Goal: Book appointment/travel/reservation

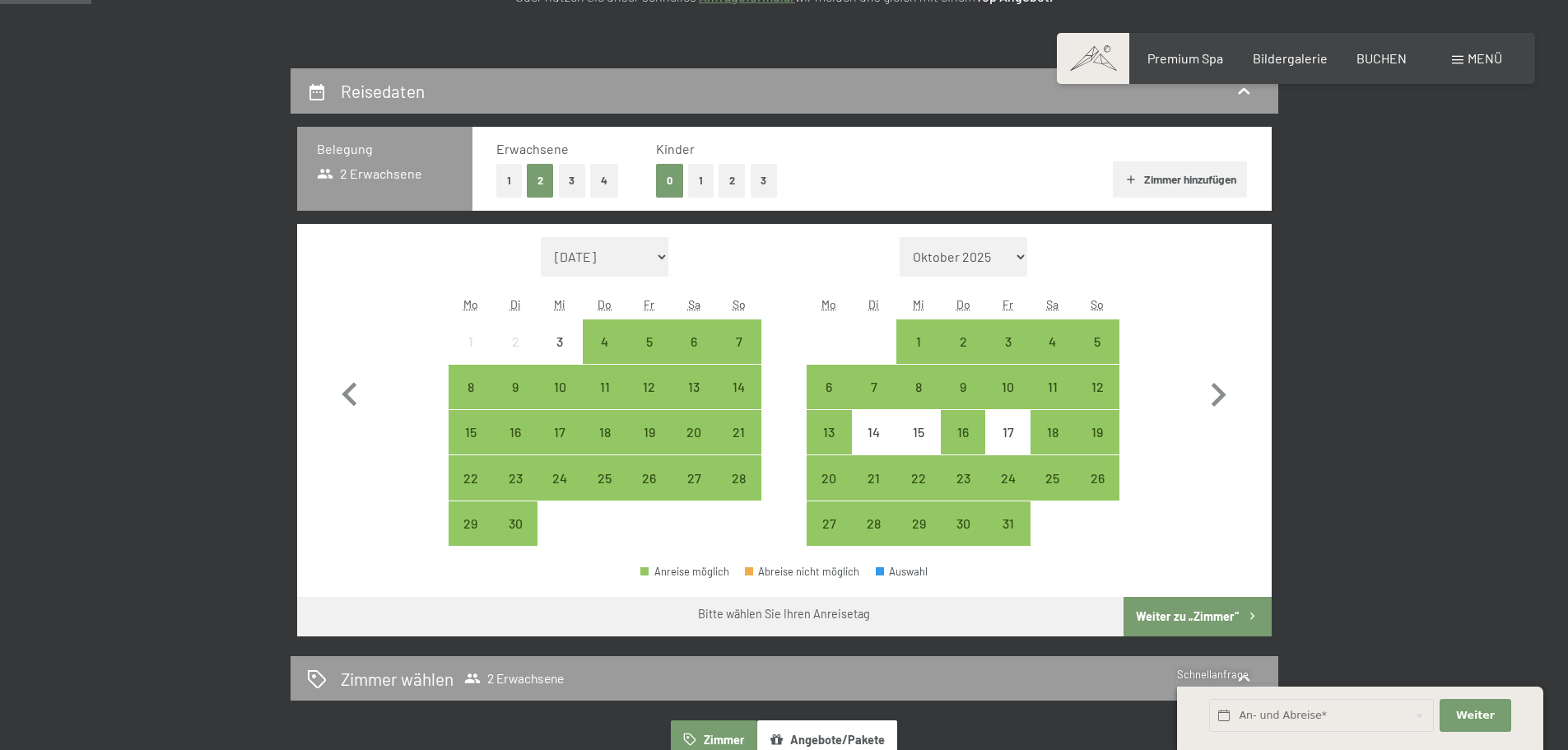
scroll to position [323, 0]
click at [1211, 714] on input "text" at bounding box center [1321, 716] width 225 height 34
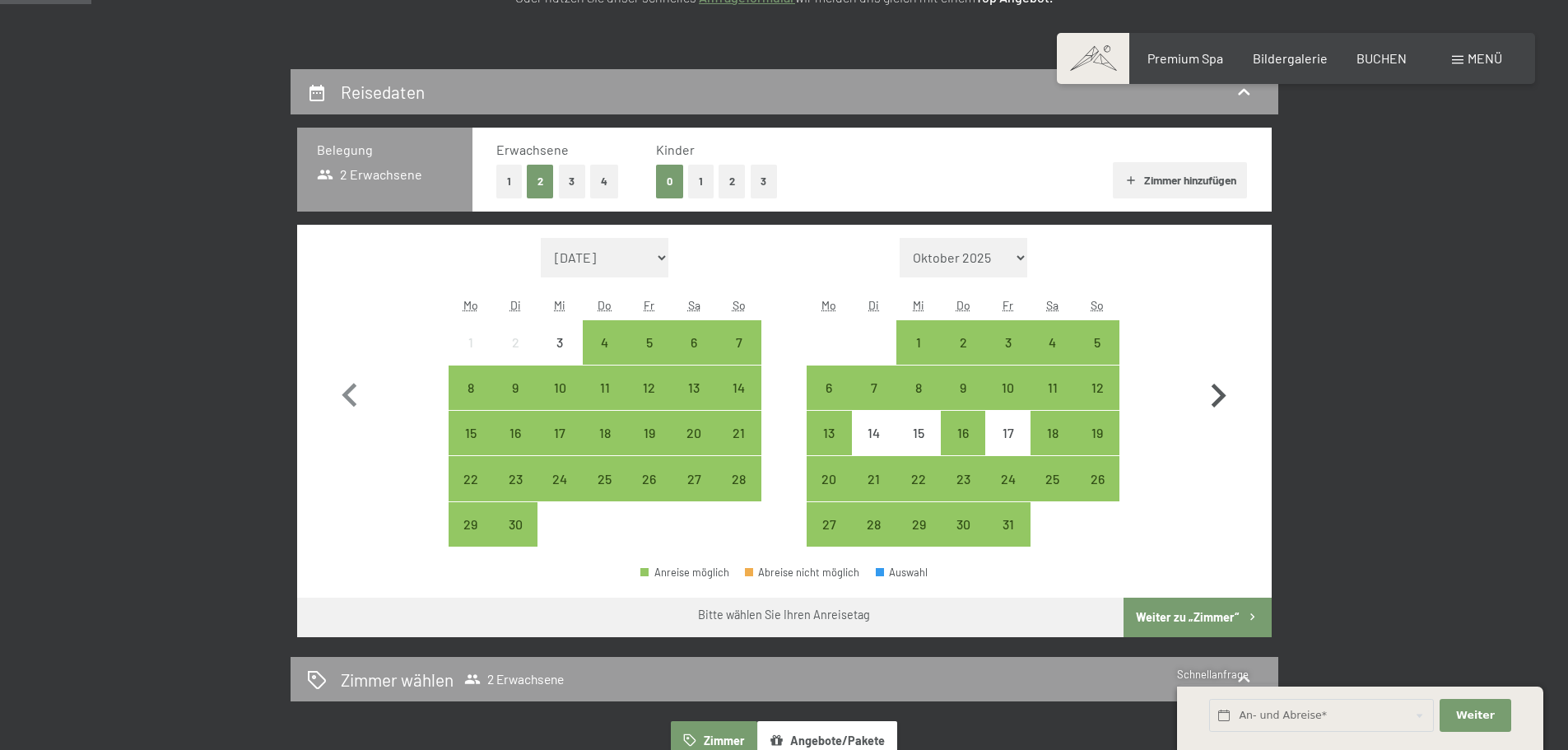
click at [1216, 382] on icon "button" at bounding box center [1218, 396] width 47 height 47
select select "[DATE]"
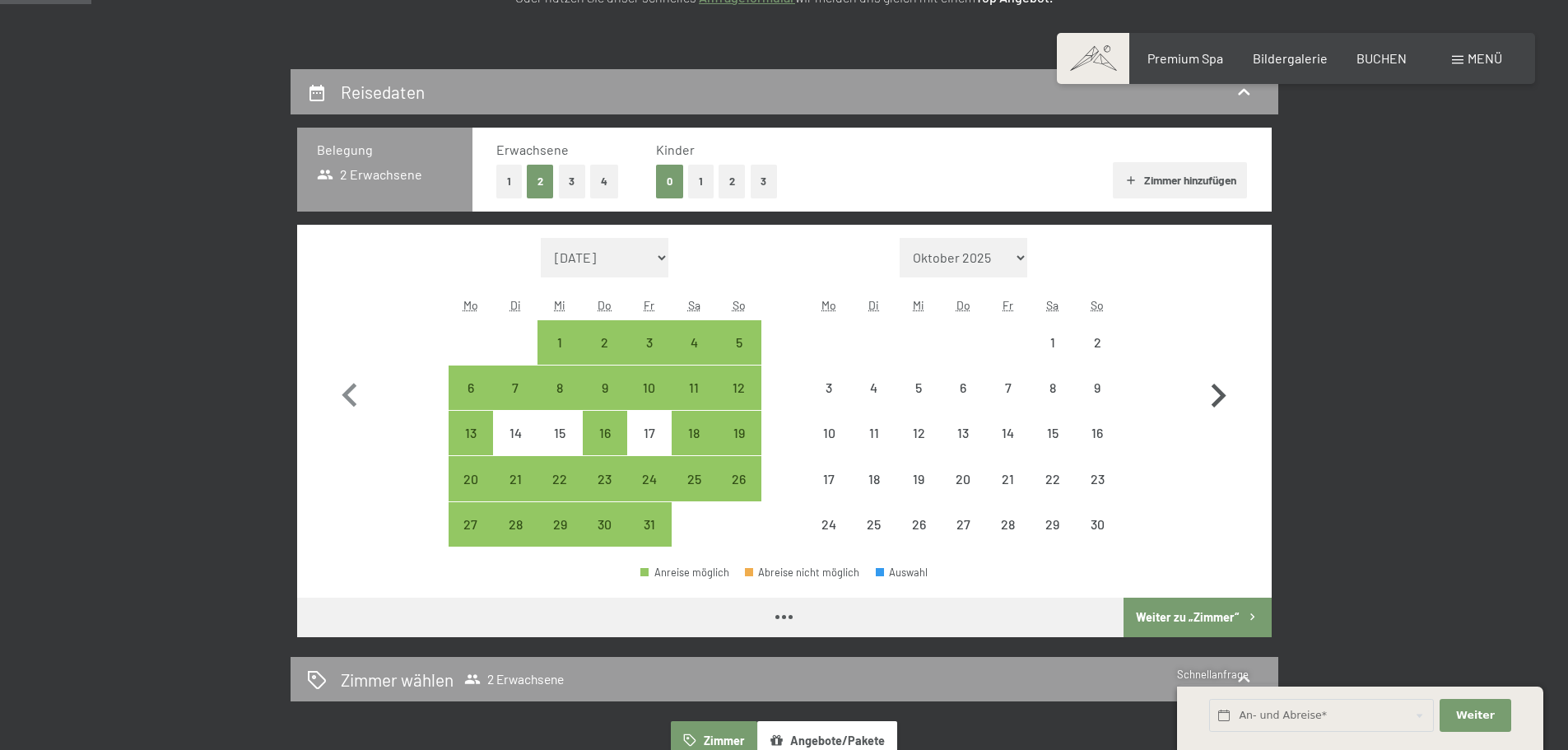
click at [1217, 381] on icon "button" at bounding box center [1218, 396] width 47 height 47
select select "[DATE]"
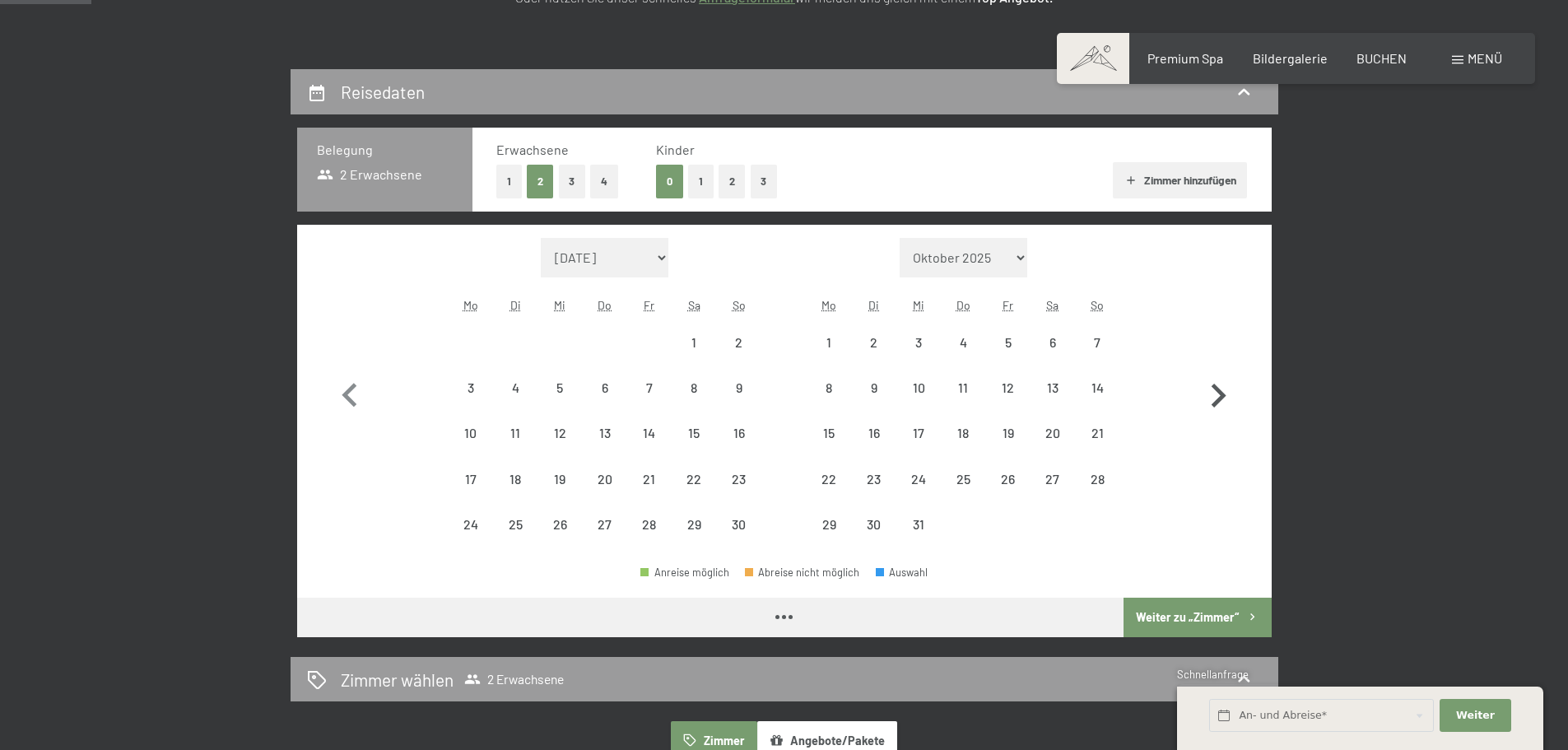
select select "[DATE]"
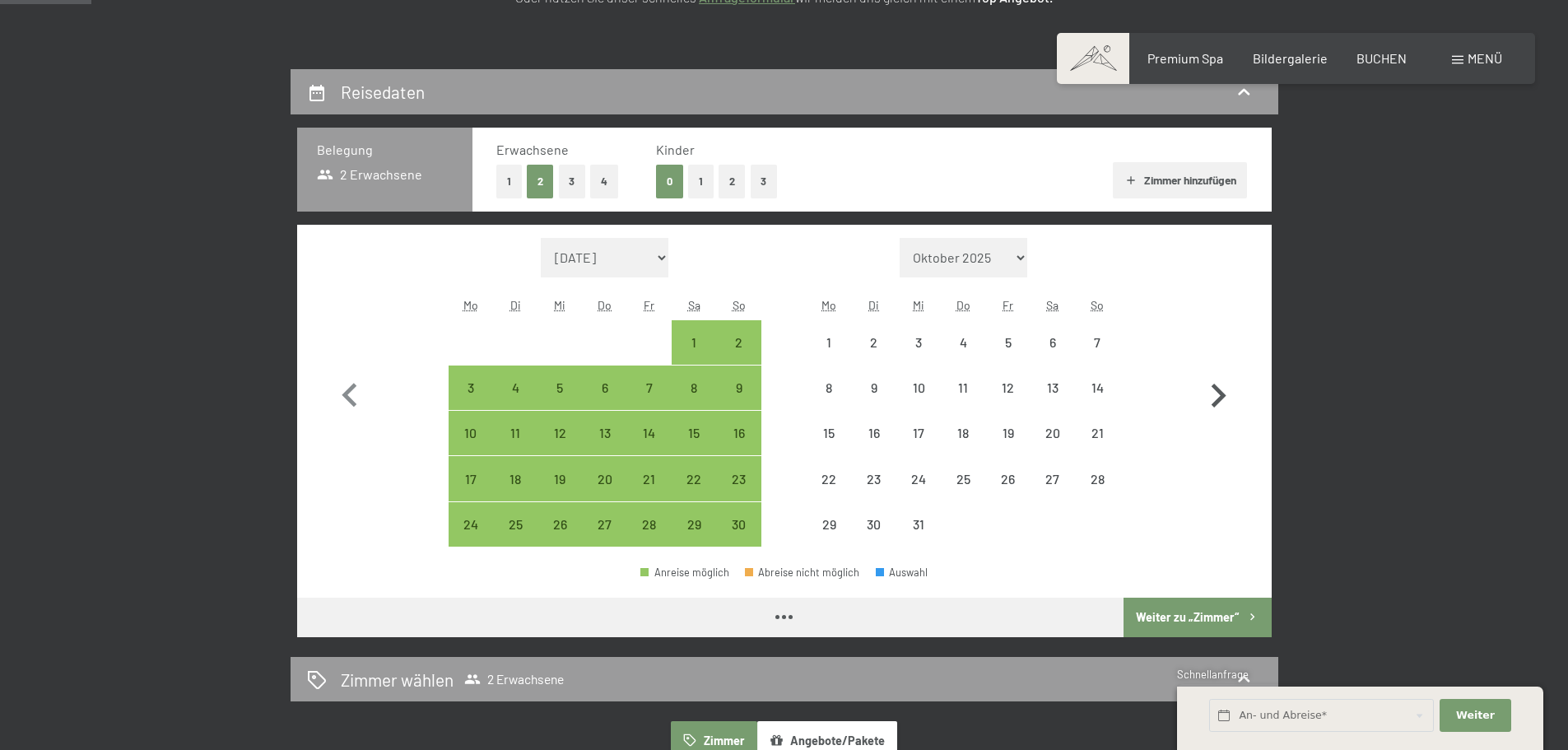
select select "[DATE]"
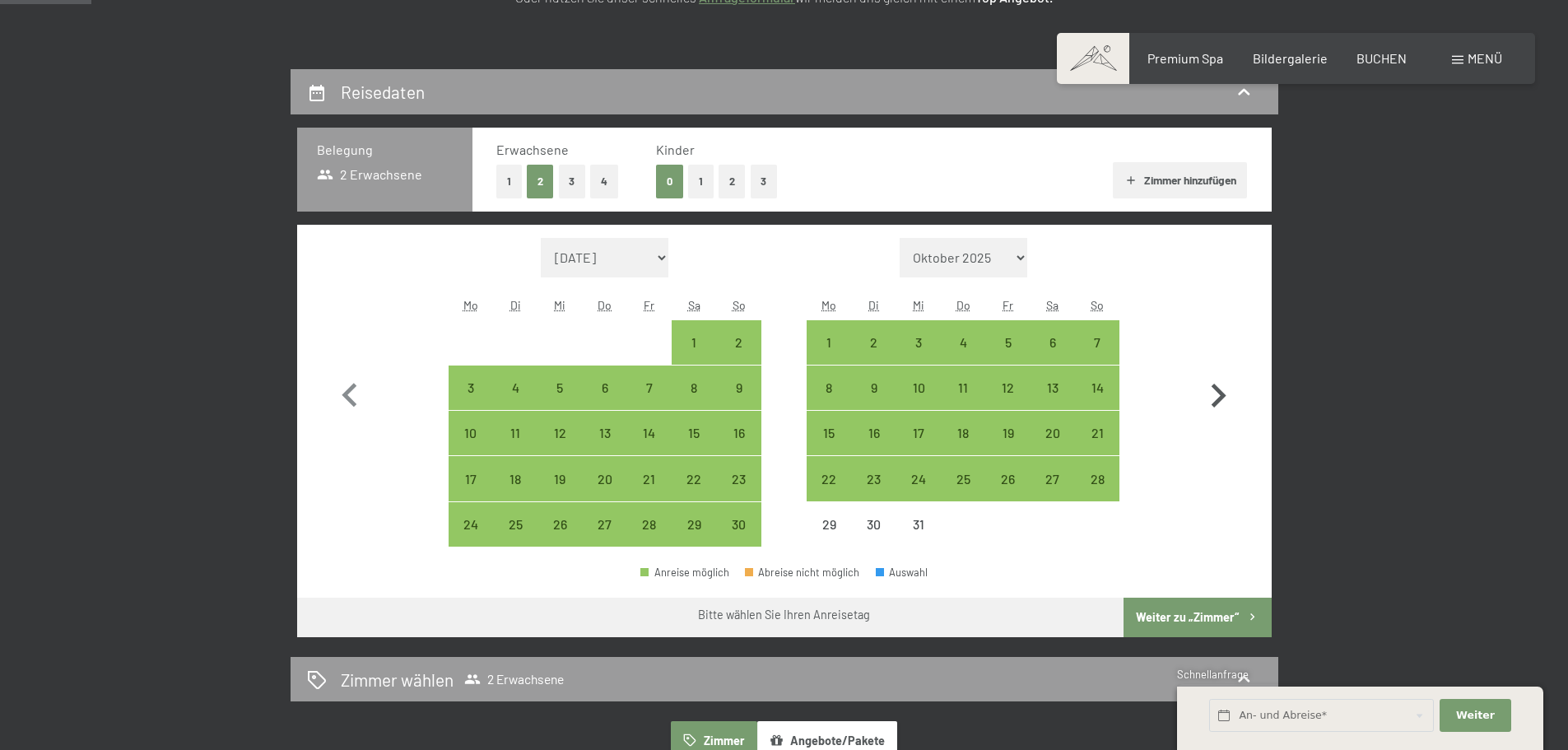
click at [1217, 381] on icon "button" at bounding box center [1218, 396] width 47 height 47
select select "[DATE]"
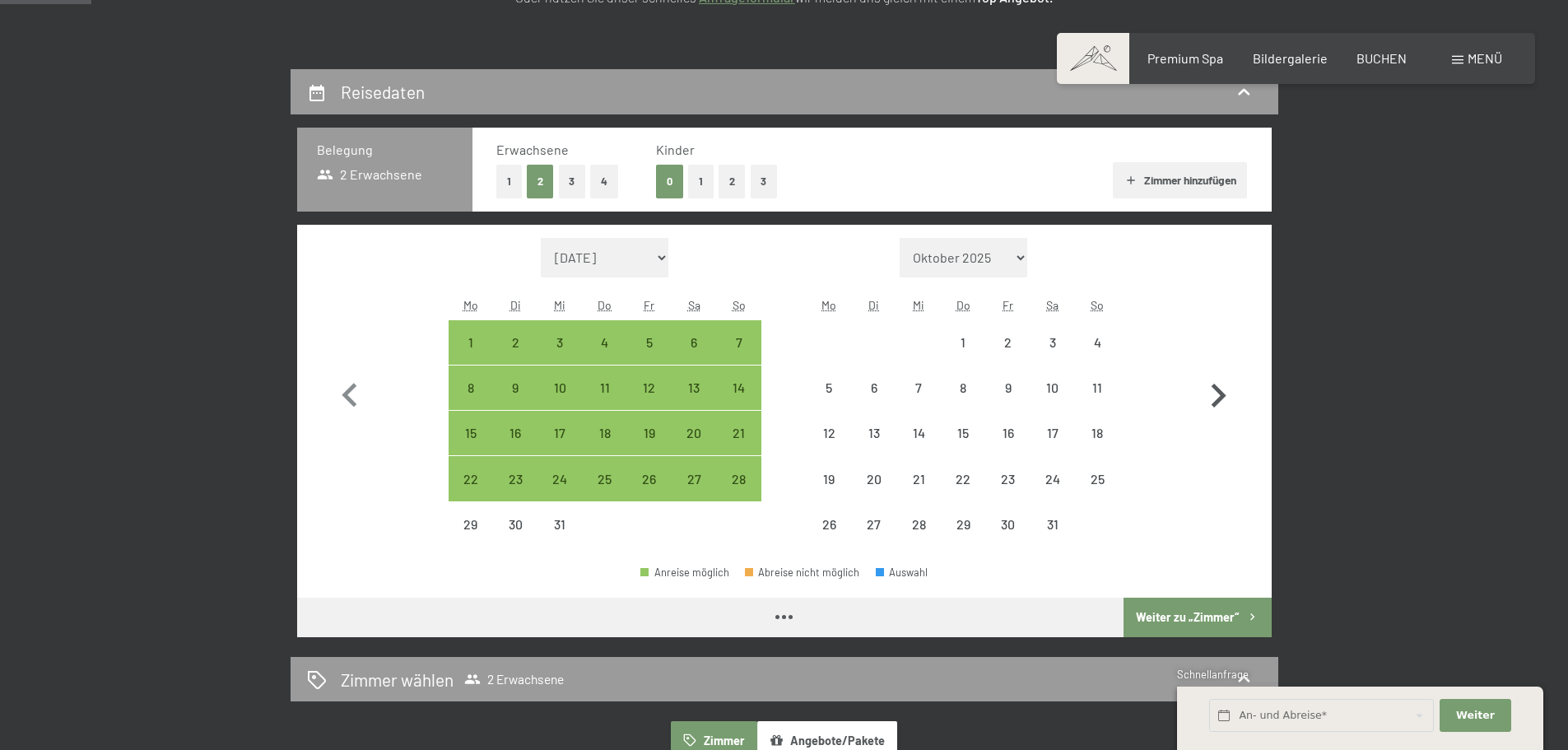
select select "[DATE]"
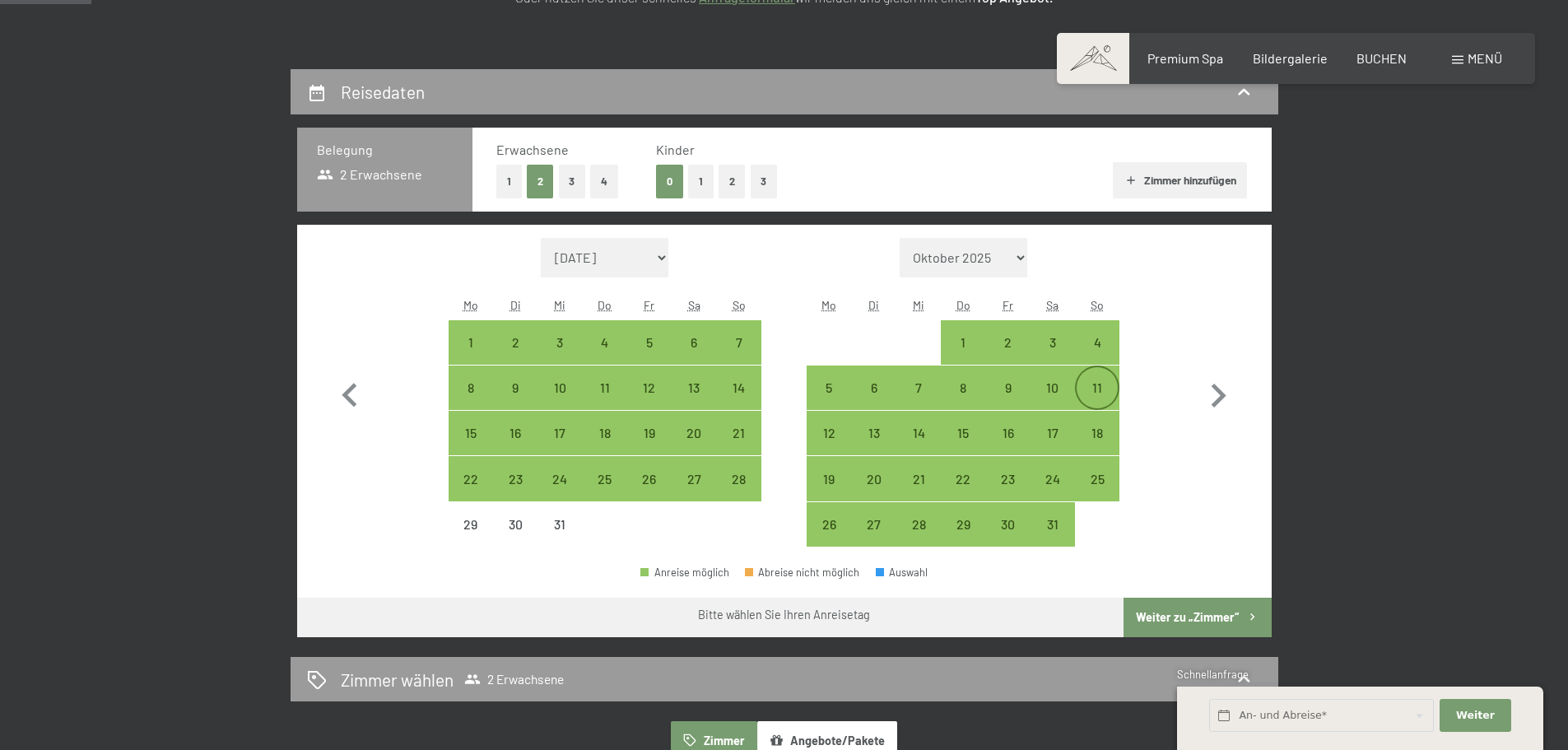
click at [1096, 402] on div "11" at bounding box center [1097, 402] width 41 height 41
select select "[DATE]"
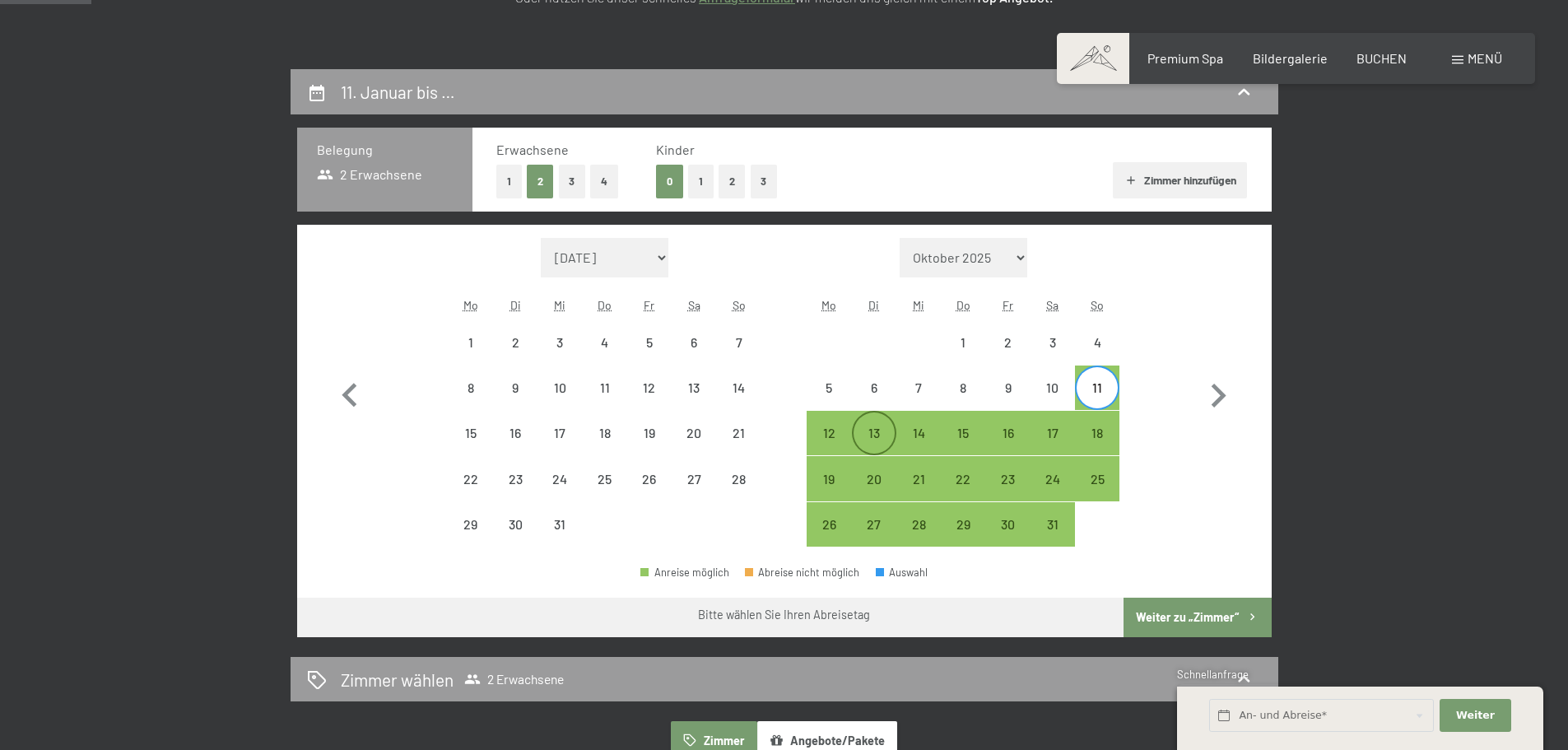
click at [867, 429] on div "13" at bounding box center [874, 447] width 41 height 41
select select "[DATE]"
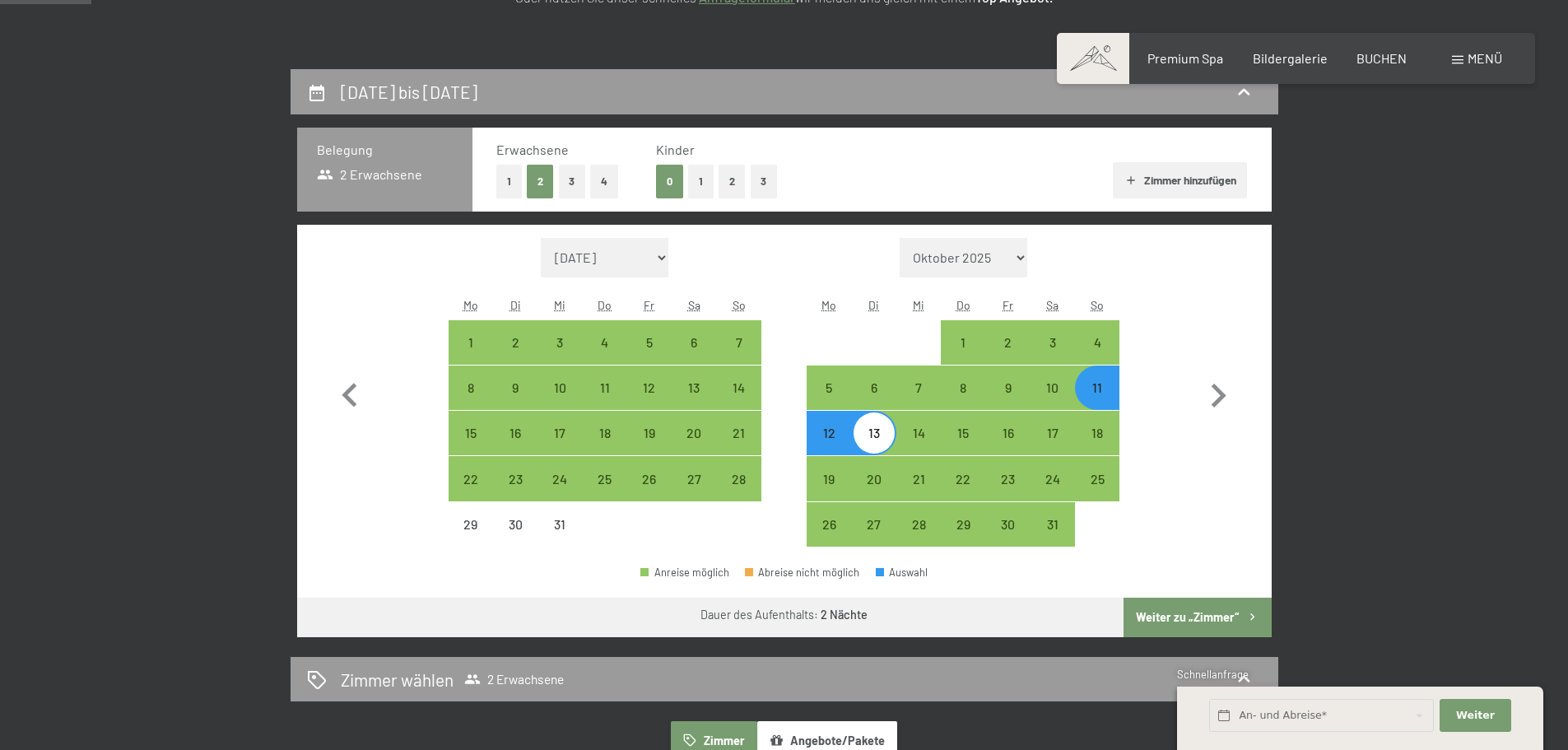
click at [1153, 609] on button "Weiter zu „Zimmer“" at bounding box center [1196, 617] width 147 height 40
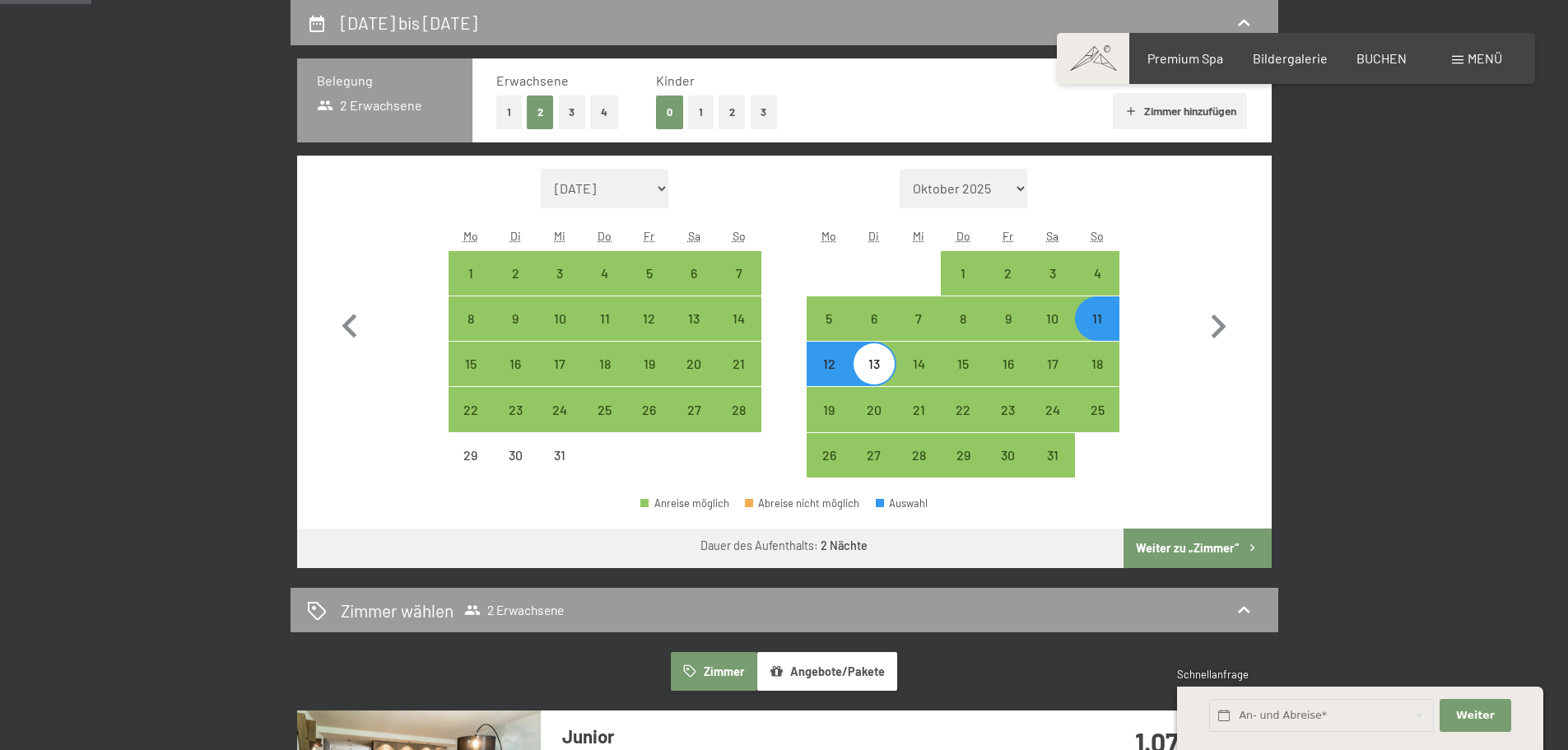
select select "[DATE]"
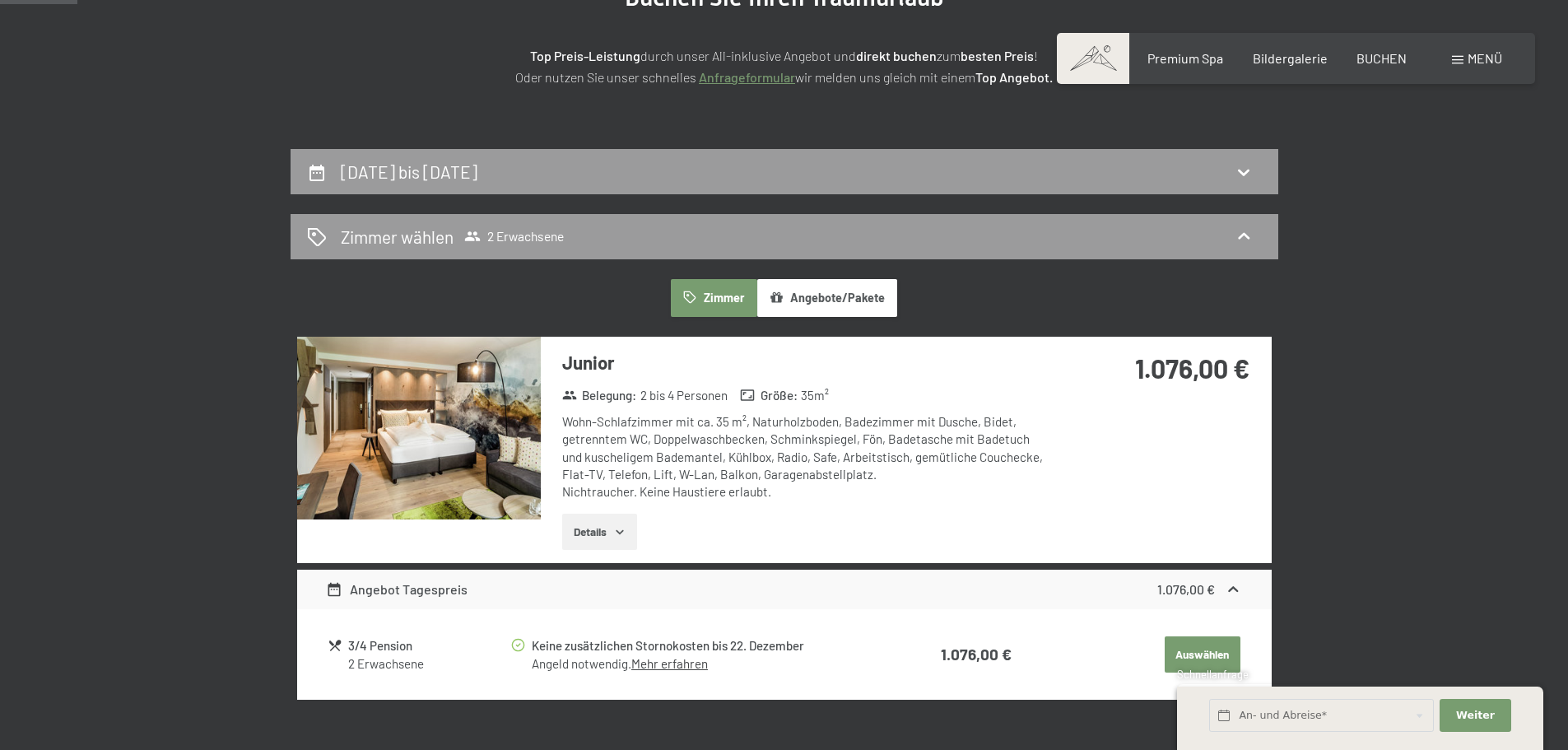
scroll to position [235, 0]
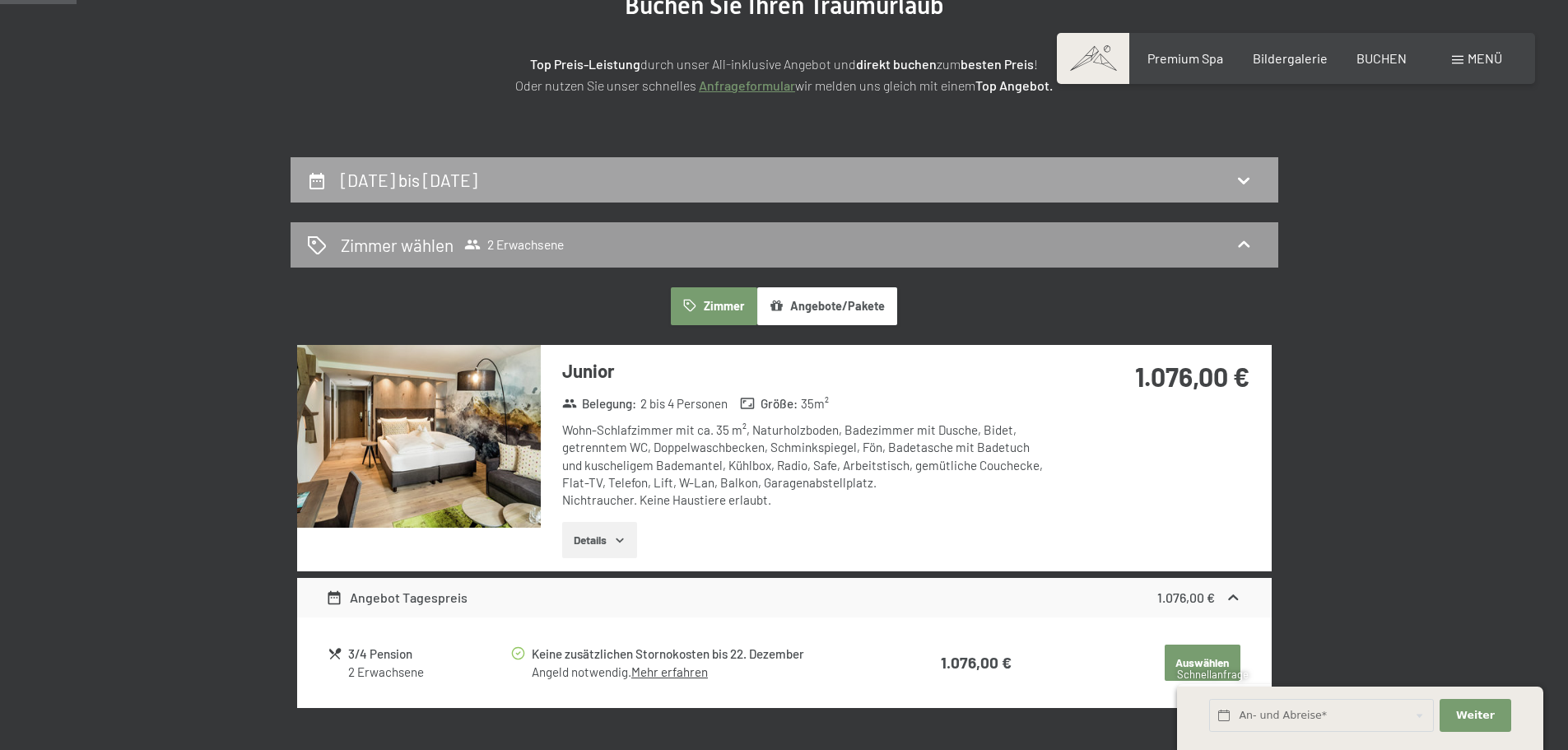
click at [899, 185] on div "[DATE] bis [DATE]" at bounding box center [784, 180] width 955 height 24
select select "[DATE]"
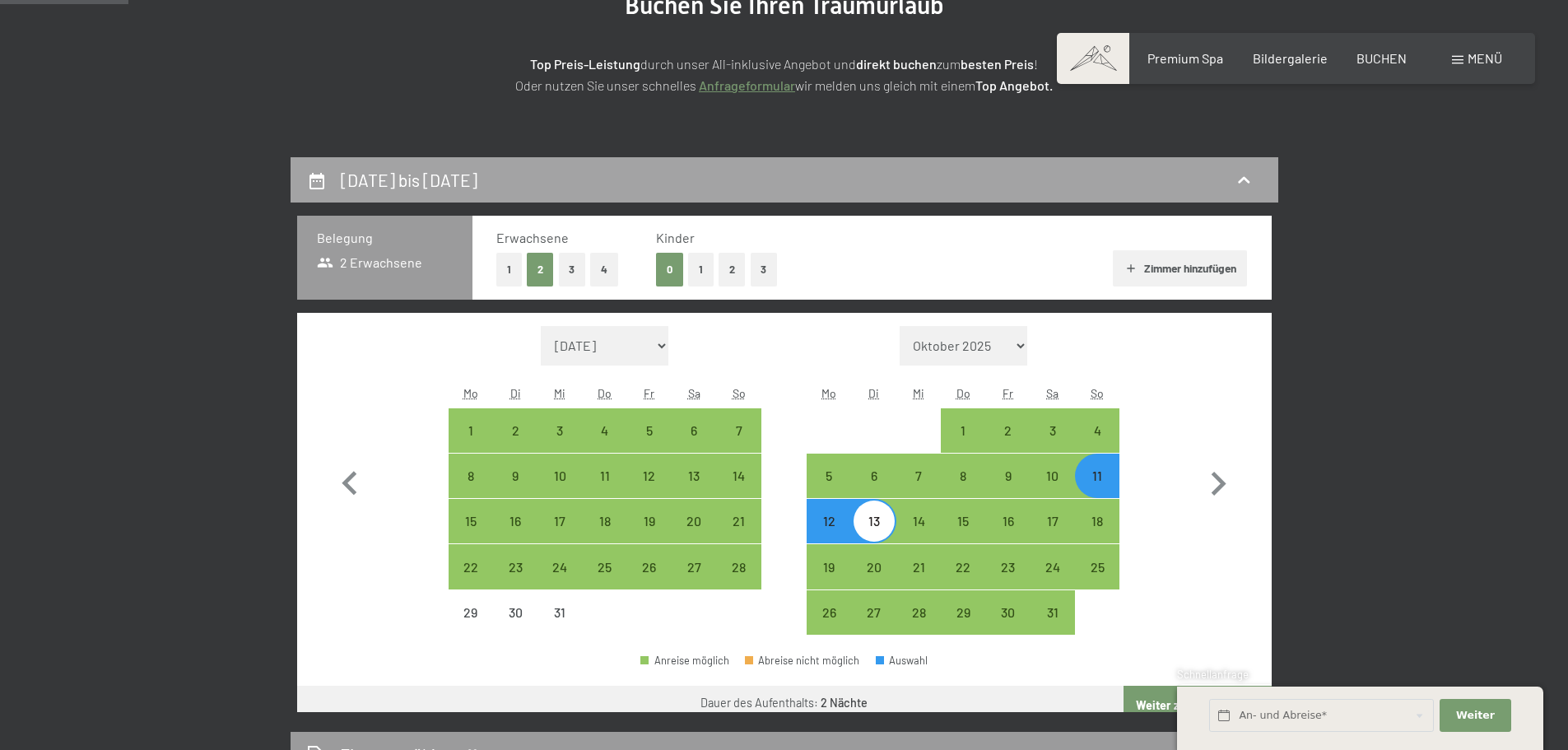
scroll to position [393, 0]
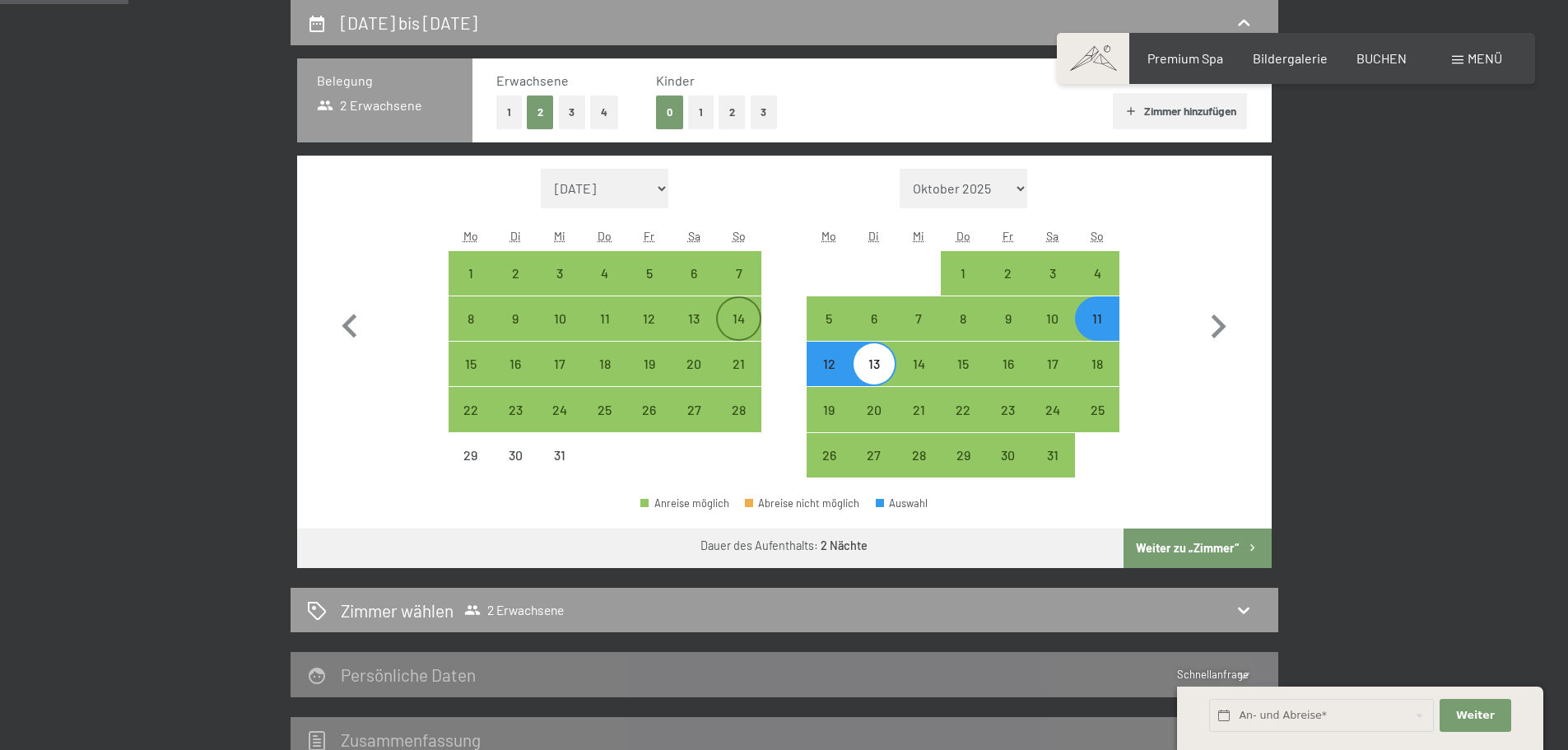
click at [733, 321] on div "14" at bounding box center [739, 333] width 41 height 41
select select "[DATE]"
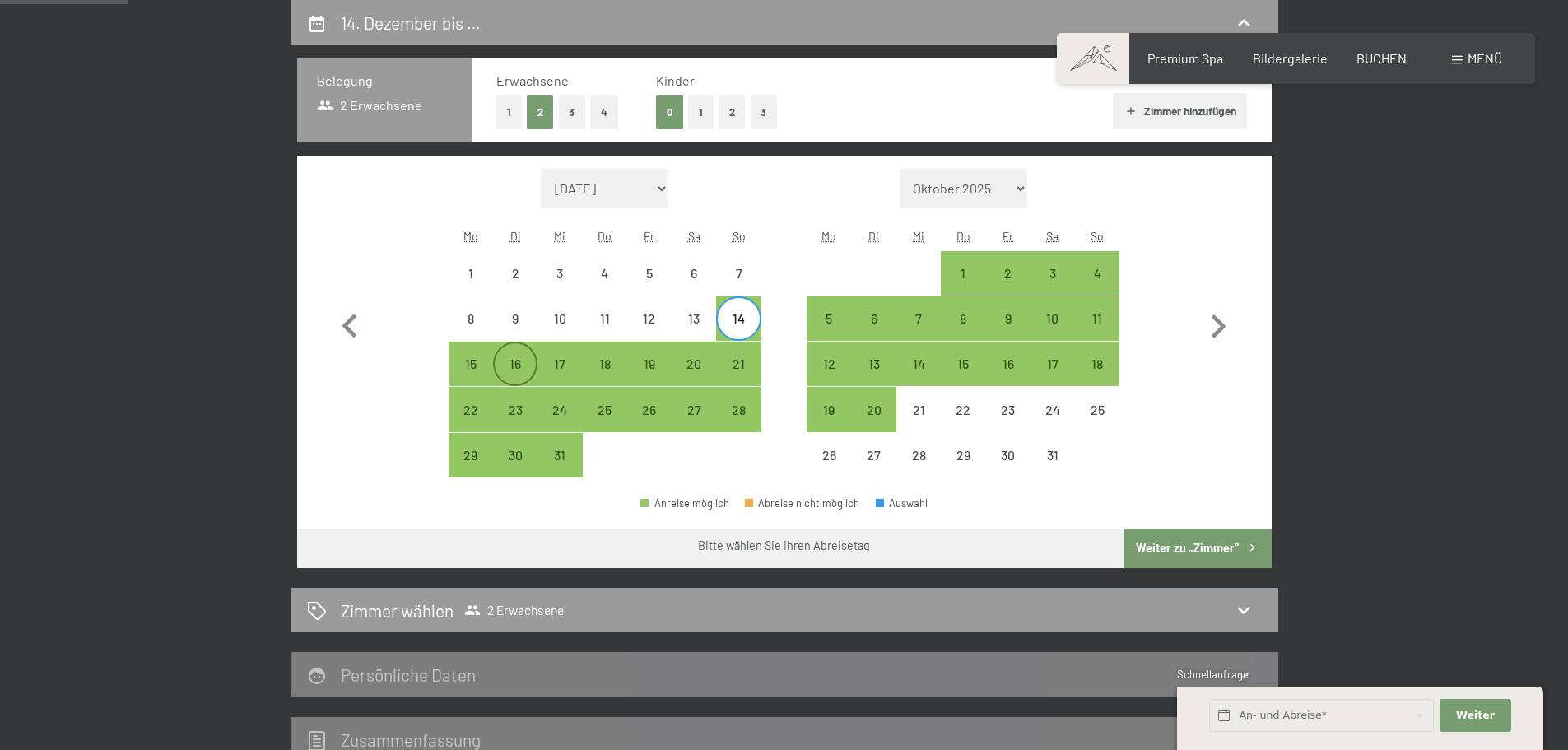
click at [523, 366] on div "16" at bounding box center [515, 378] width 41 height 41
select select "[DATE]"
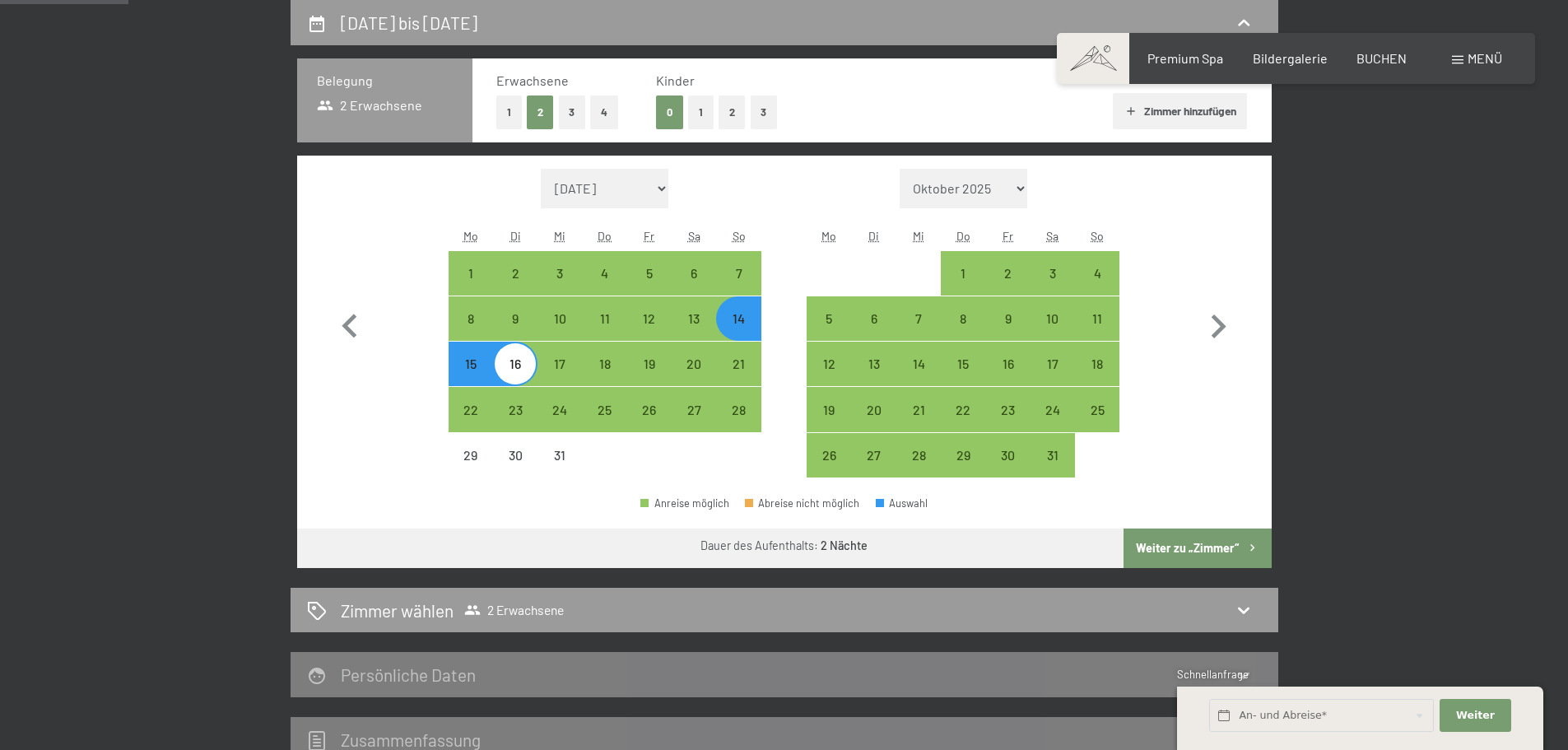
click at [1258, 566] on button "Weiter zu „Zimmer“" at bounding box center [1196, 548] width 147 height 40
select select "[DATE]"
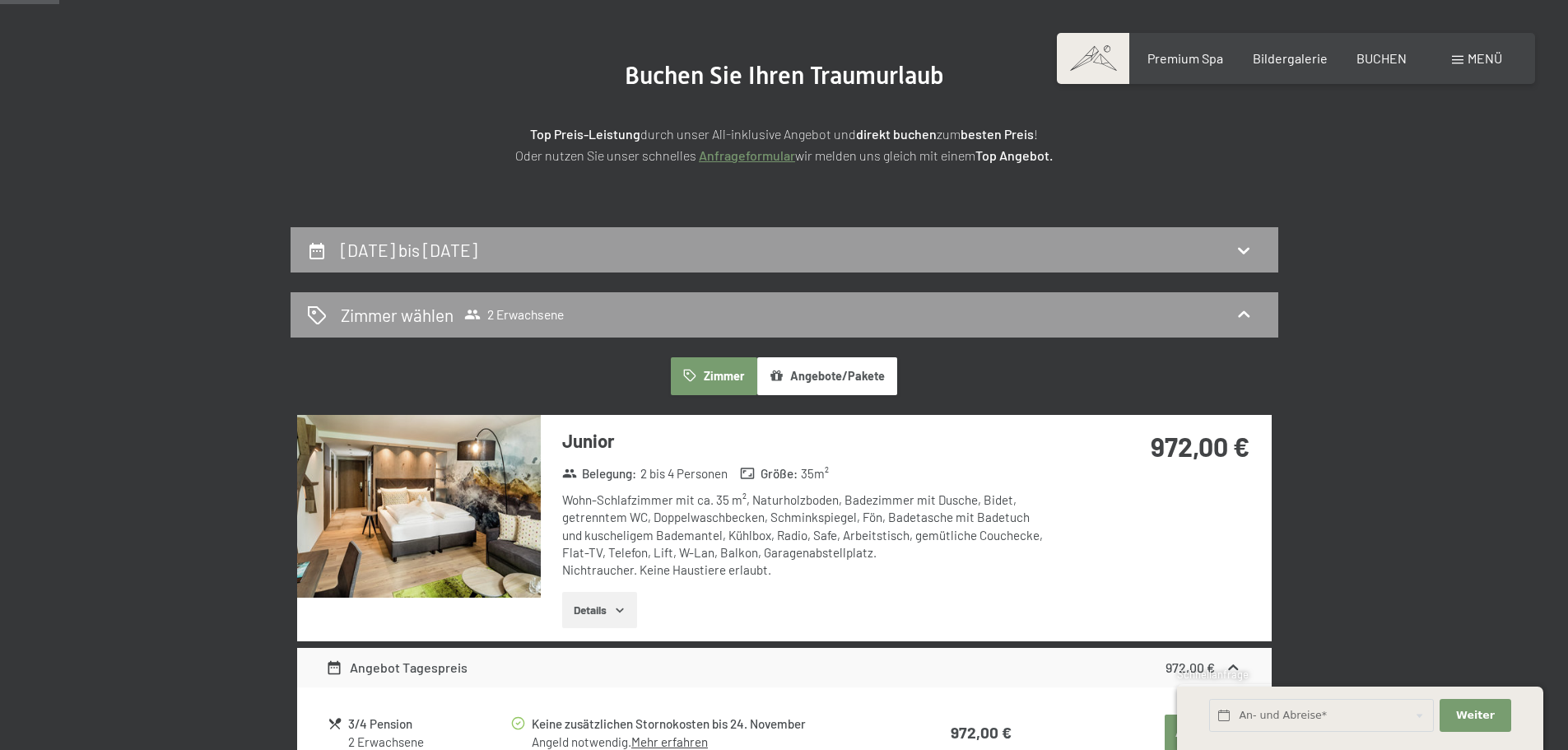
scroll to position [165, 0]
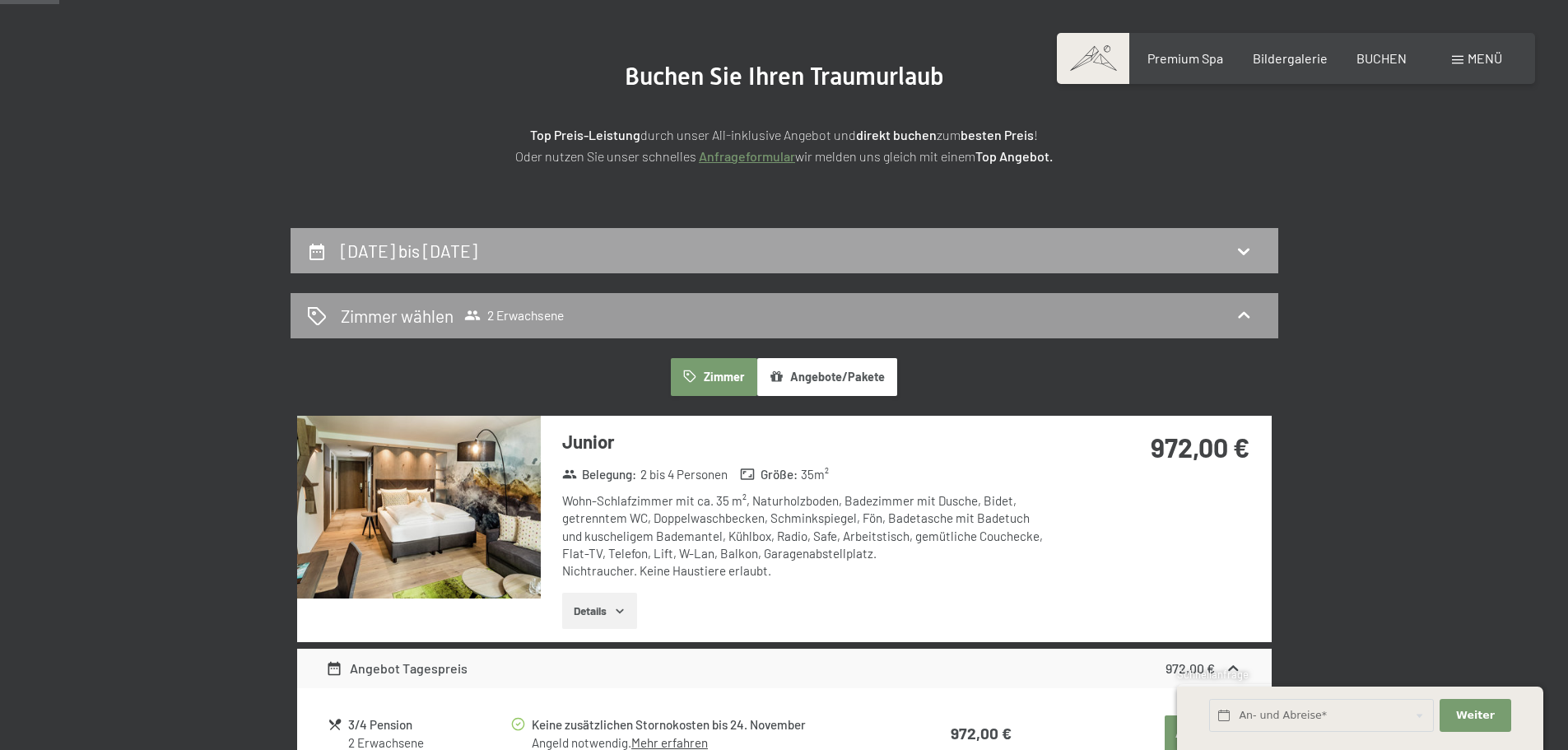
click at [1184, 248] on div "[DATE] bis [DATE]" at bounding box center [784, 251] width 955 height 24
select select "[DATE]"
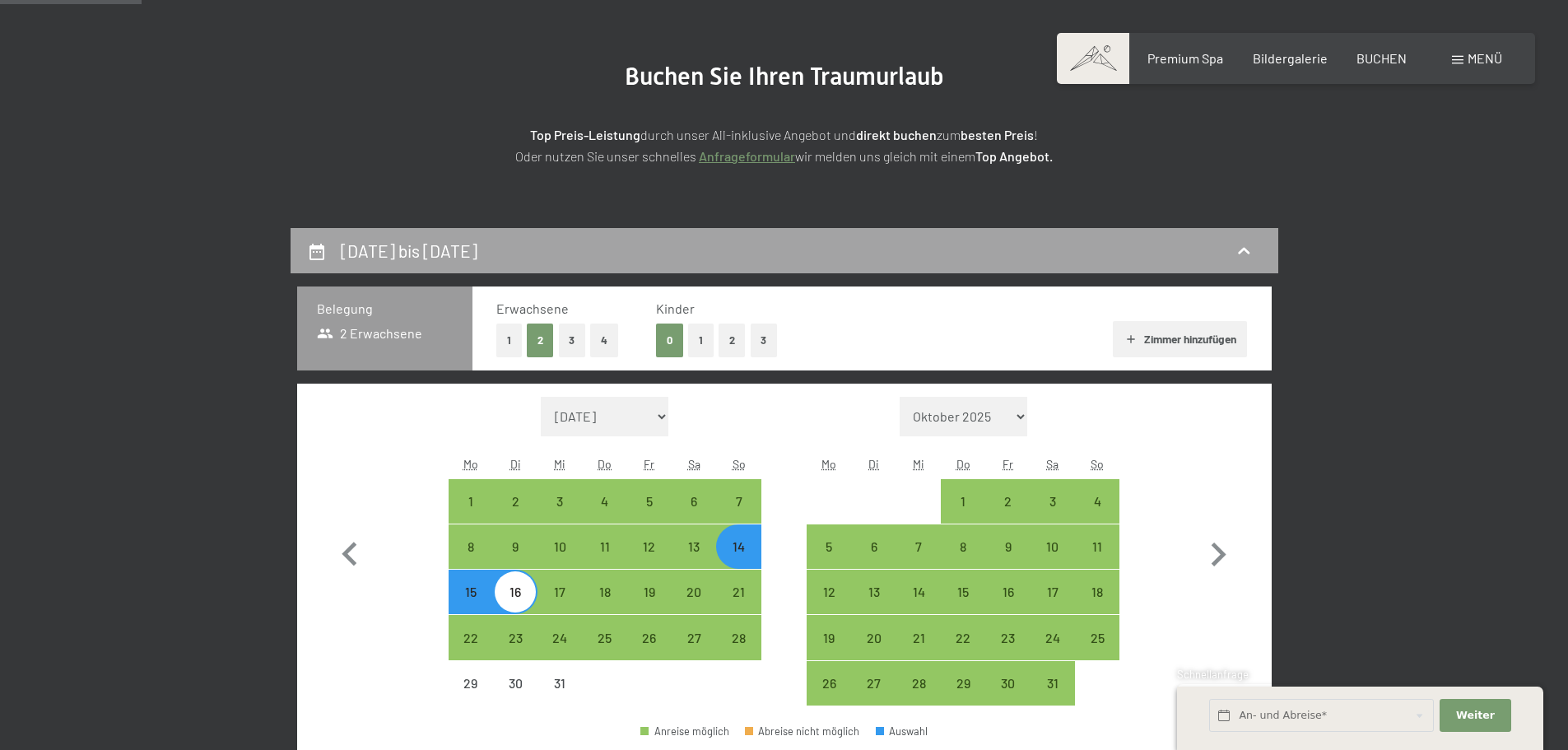
scroll to position [393, 0]
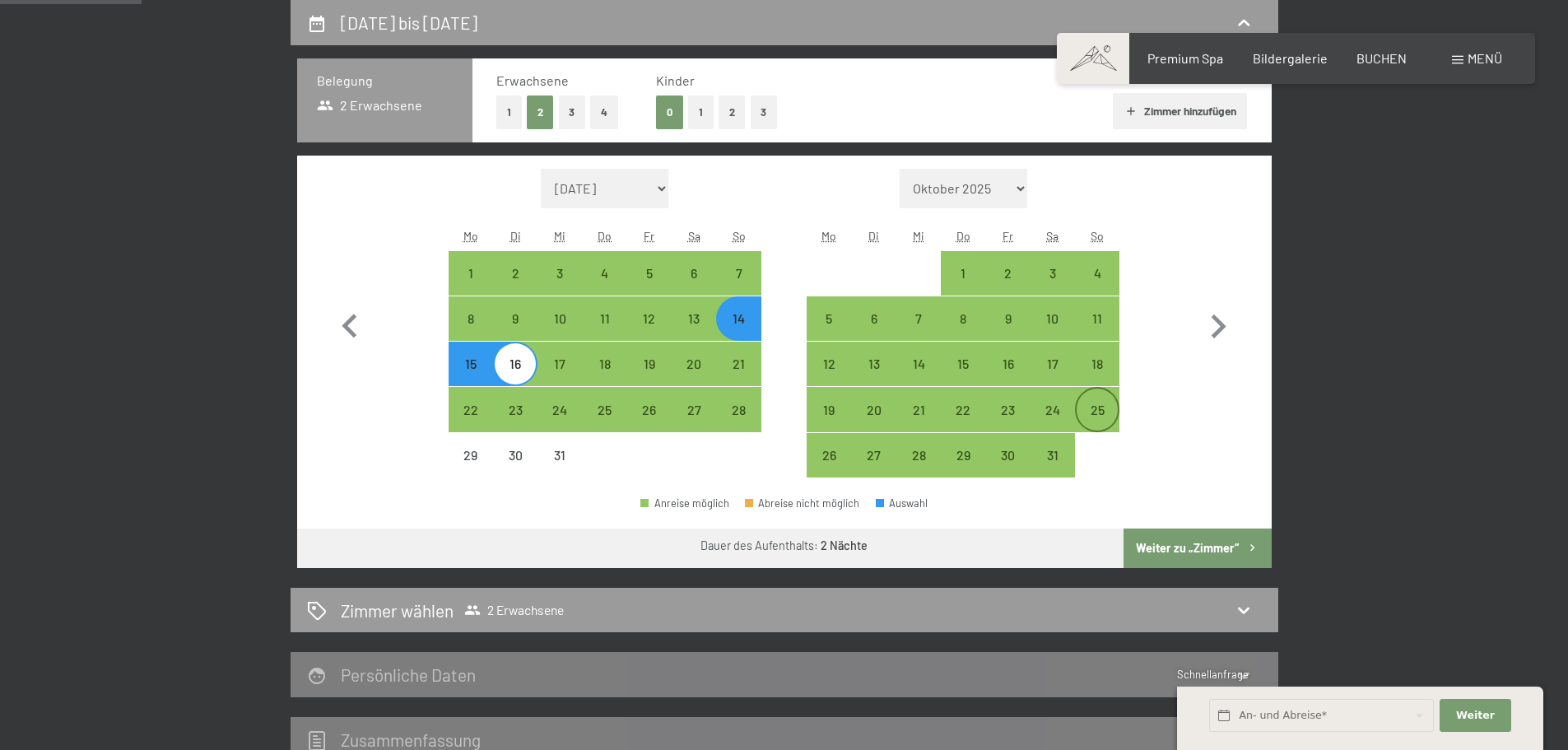
click at [1090, 413] on div "25" at bounding box center [1097, 424] width 41 height 41
select select "[DATE]"
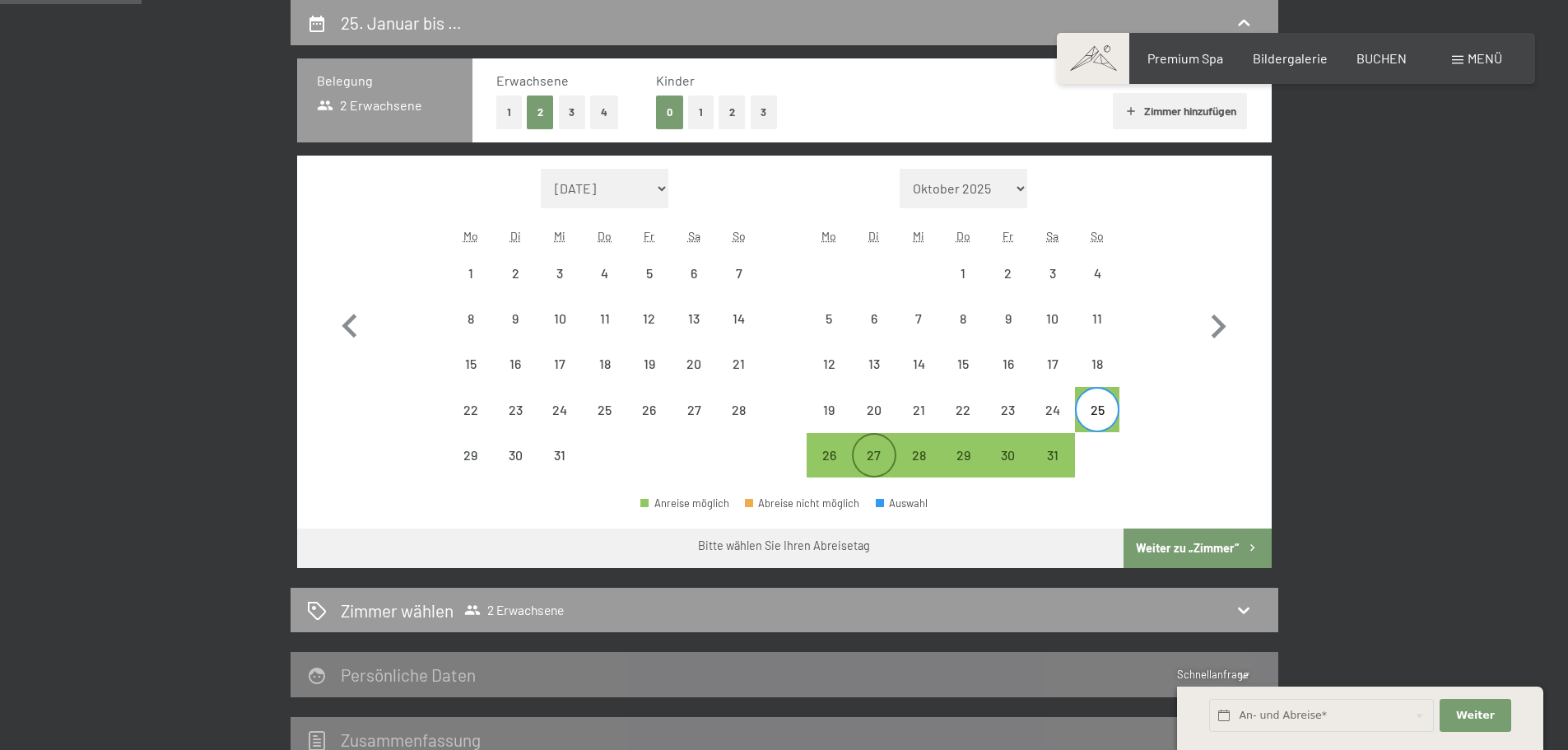
click at [882, 448] on div "27" at bounding box center [874, 469] width 41 height 41
select select "[DATE]"
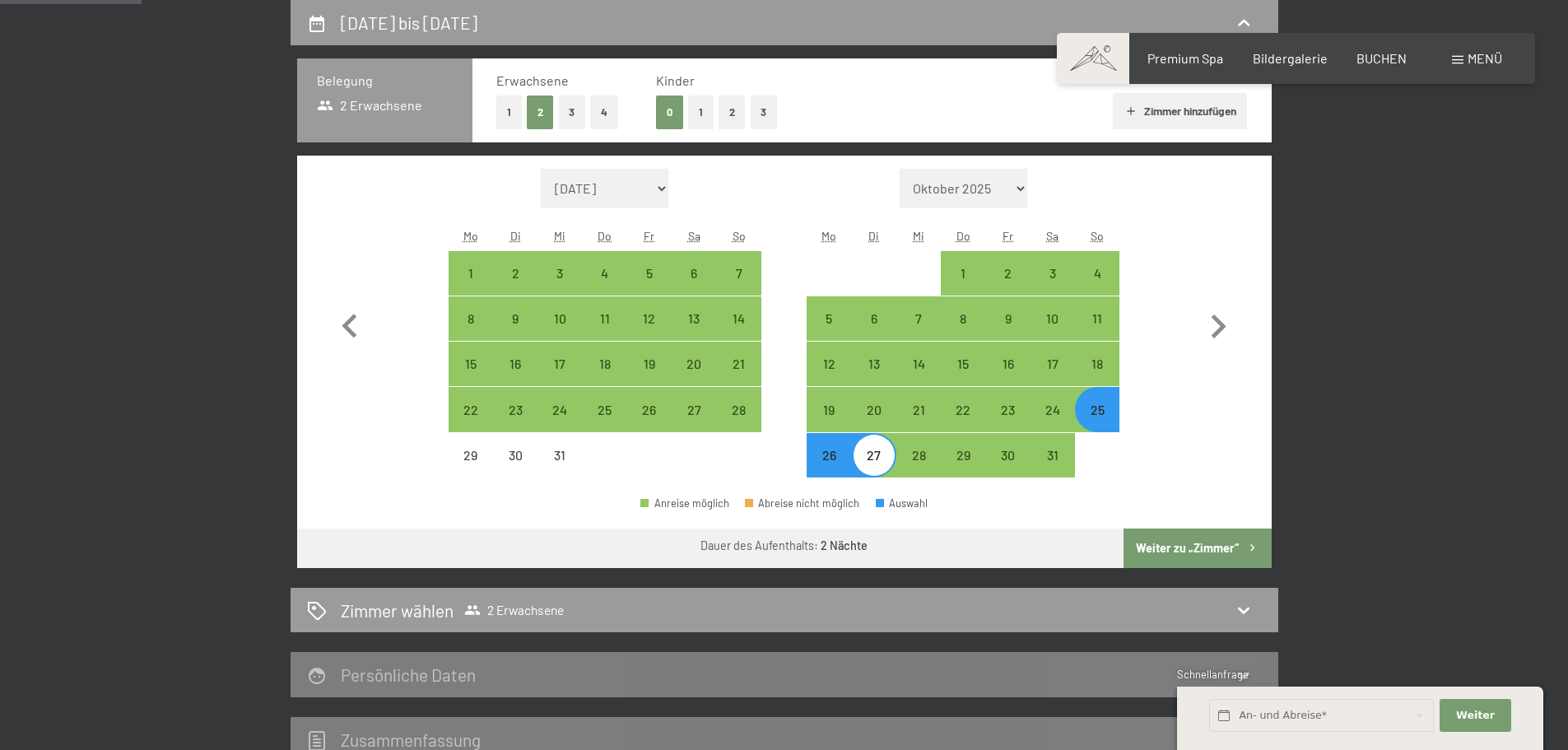
click at [1161, 551] on button "Weiter zu „Zimmer“" at bounding box center [1196, 548] width 147 height 40
select select "[DATE]"
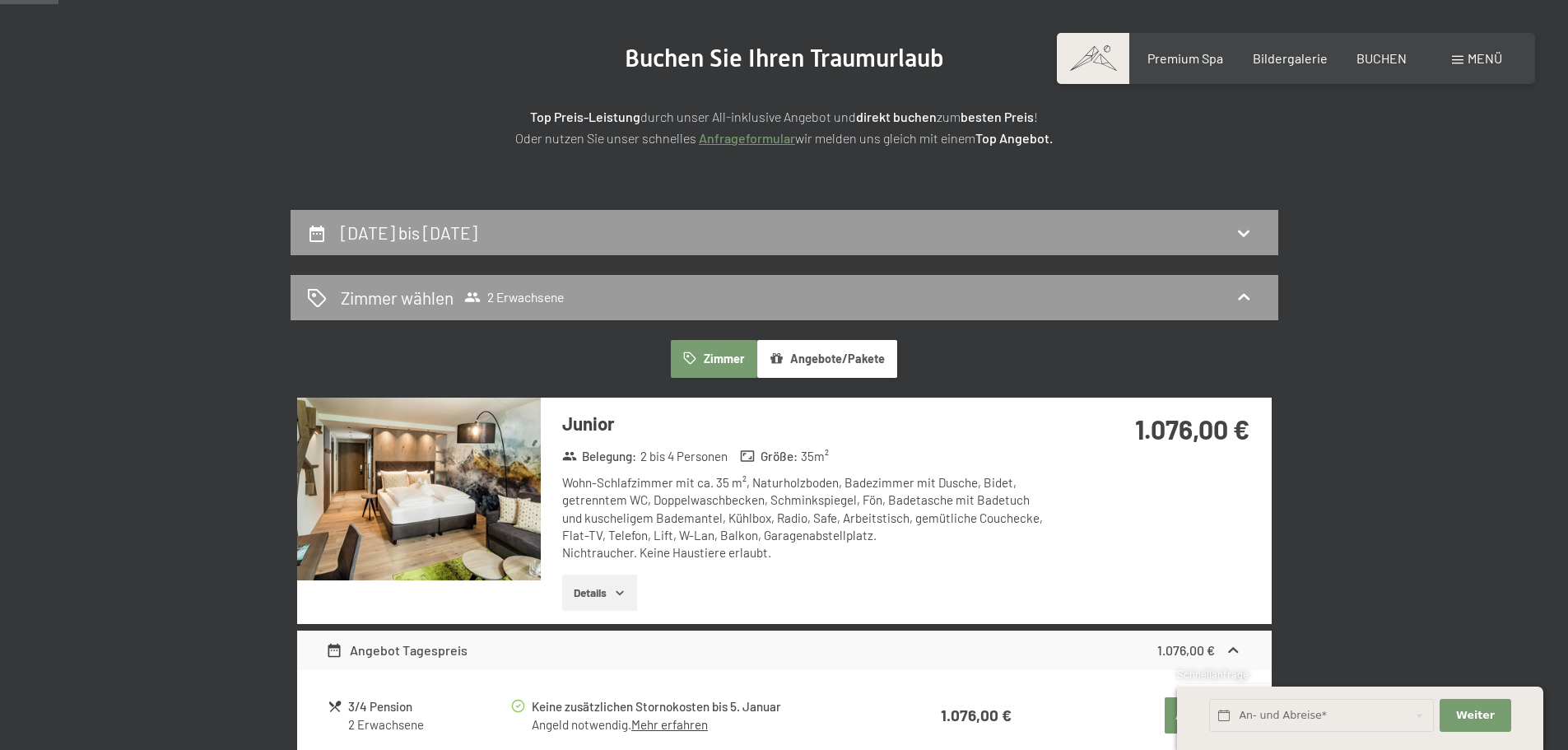
scroll to position [179, 0]
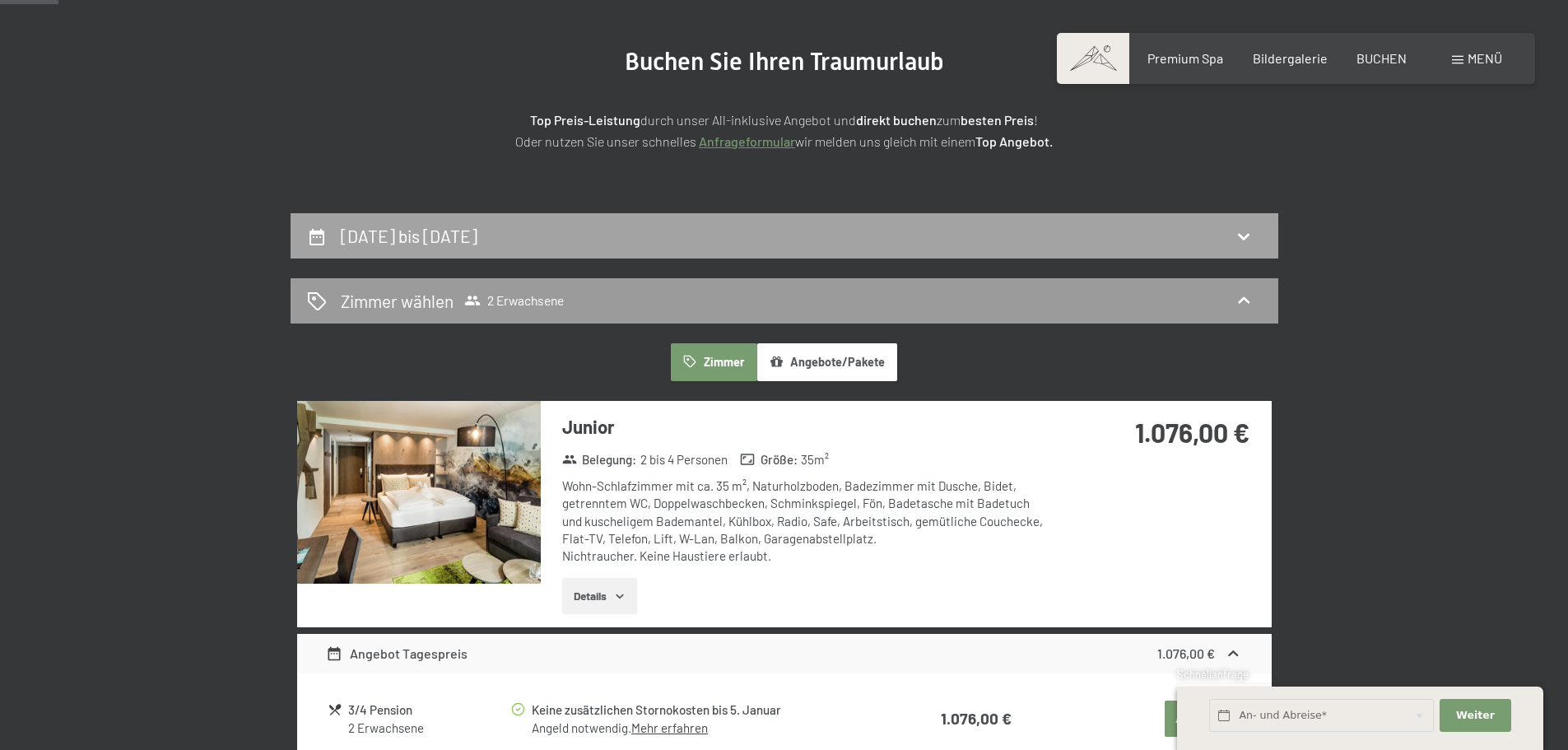
click at [1112, 235] on div "[DATE] bis [DATE]" at bounding box center [784, 236] width 955 height 24
select select "[DATE]"
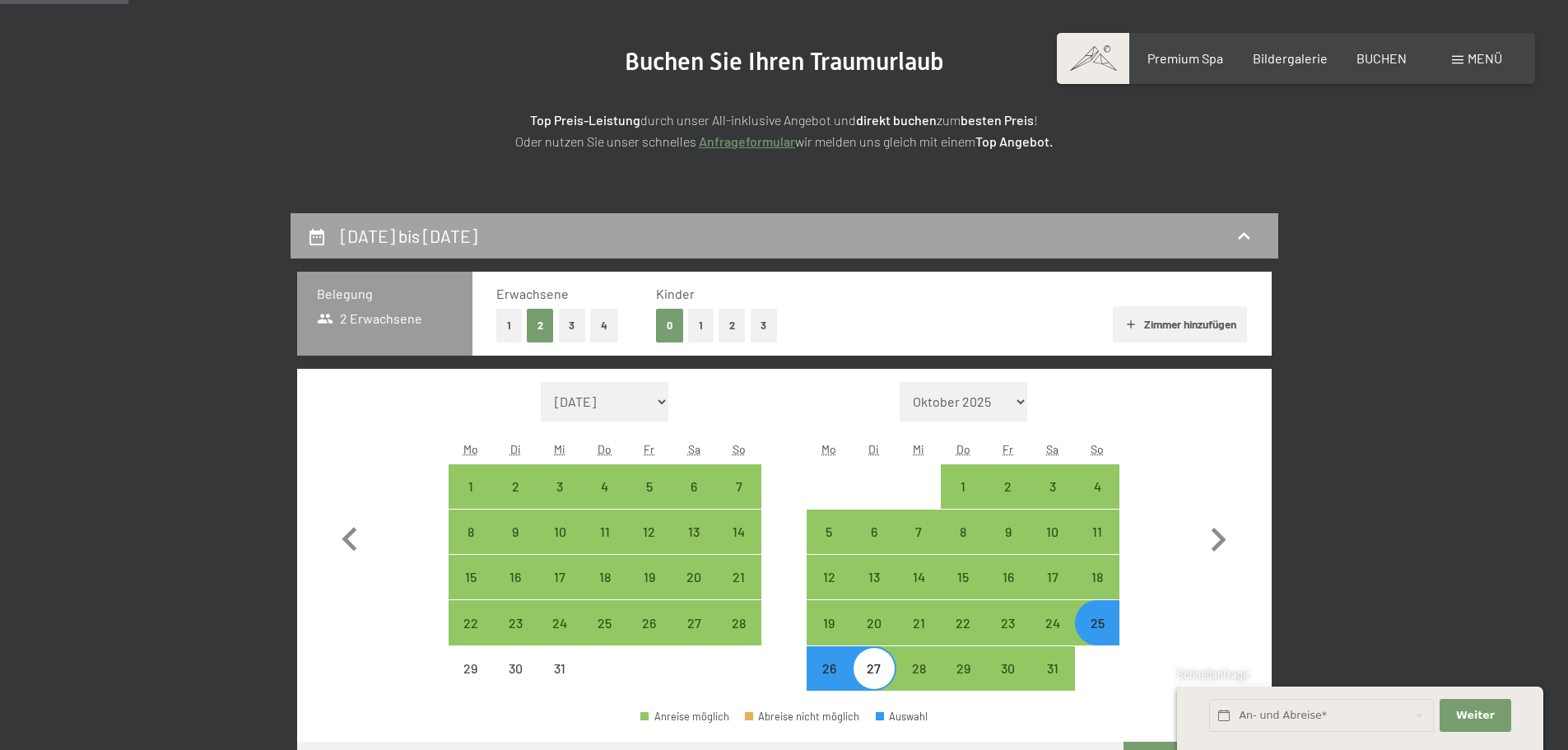
scroll to position [393, 0]
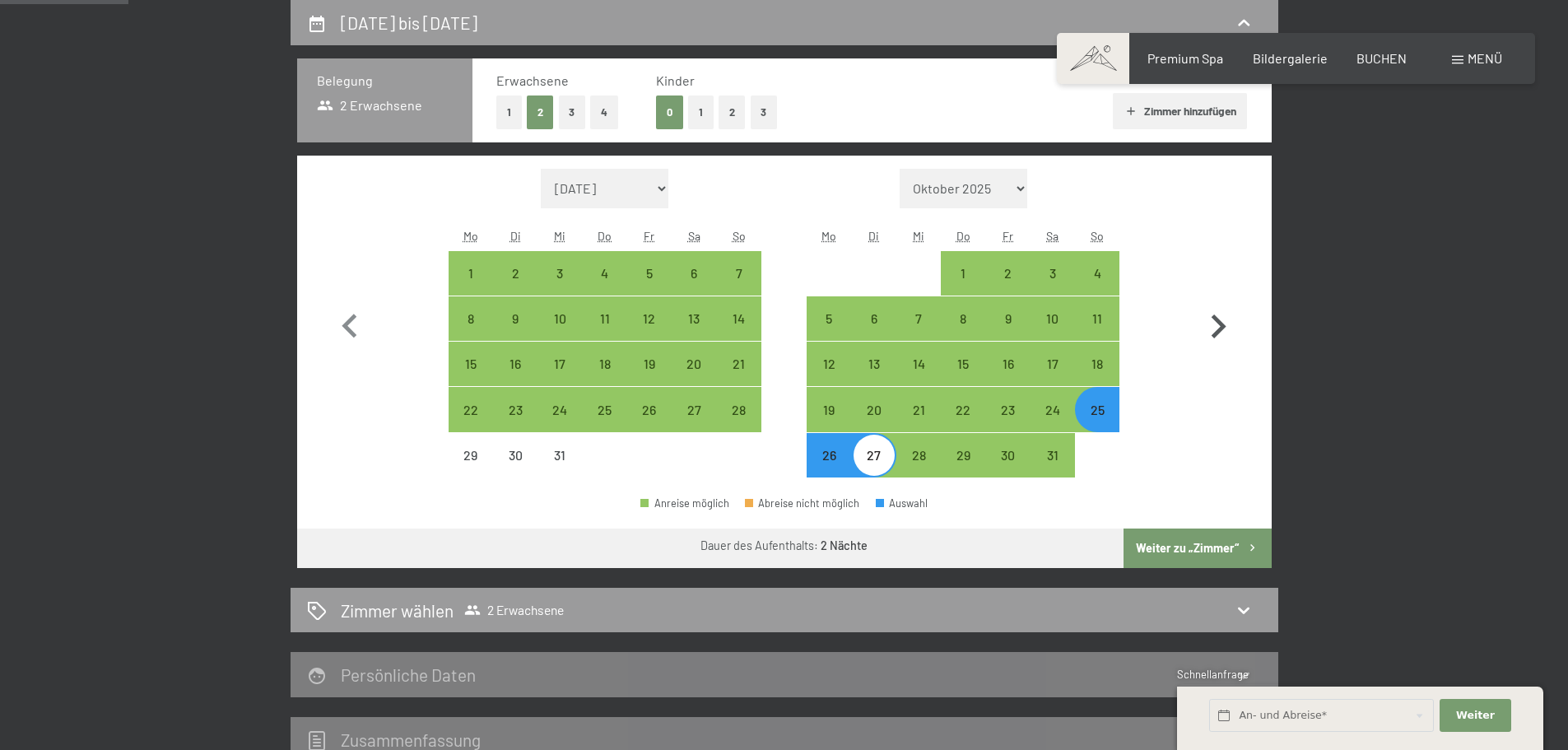
click at [1218, 325] on icon "button" at bounding box center [1218, 326] width 47 height 47
select select "[DATE]"
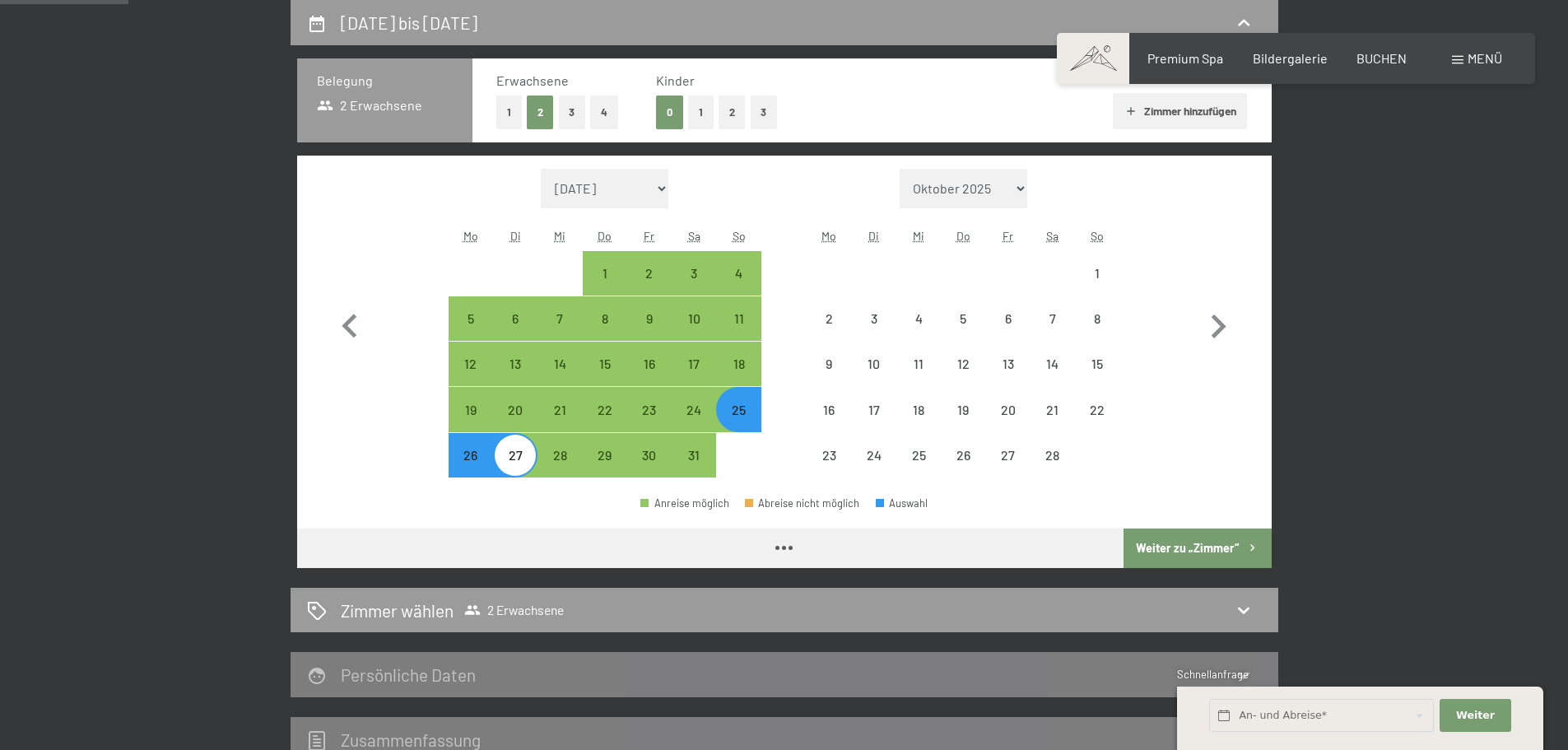
select select "[DATE]"
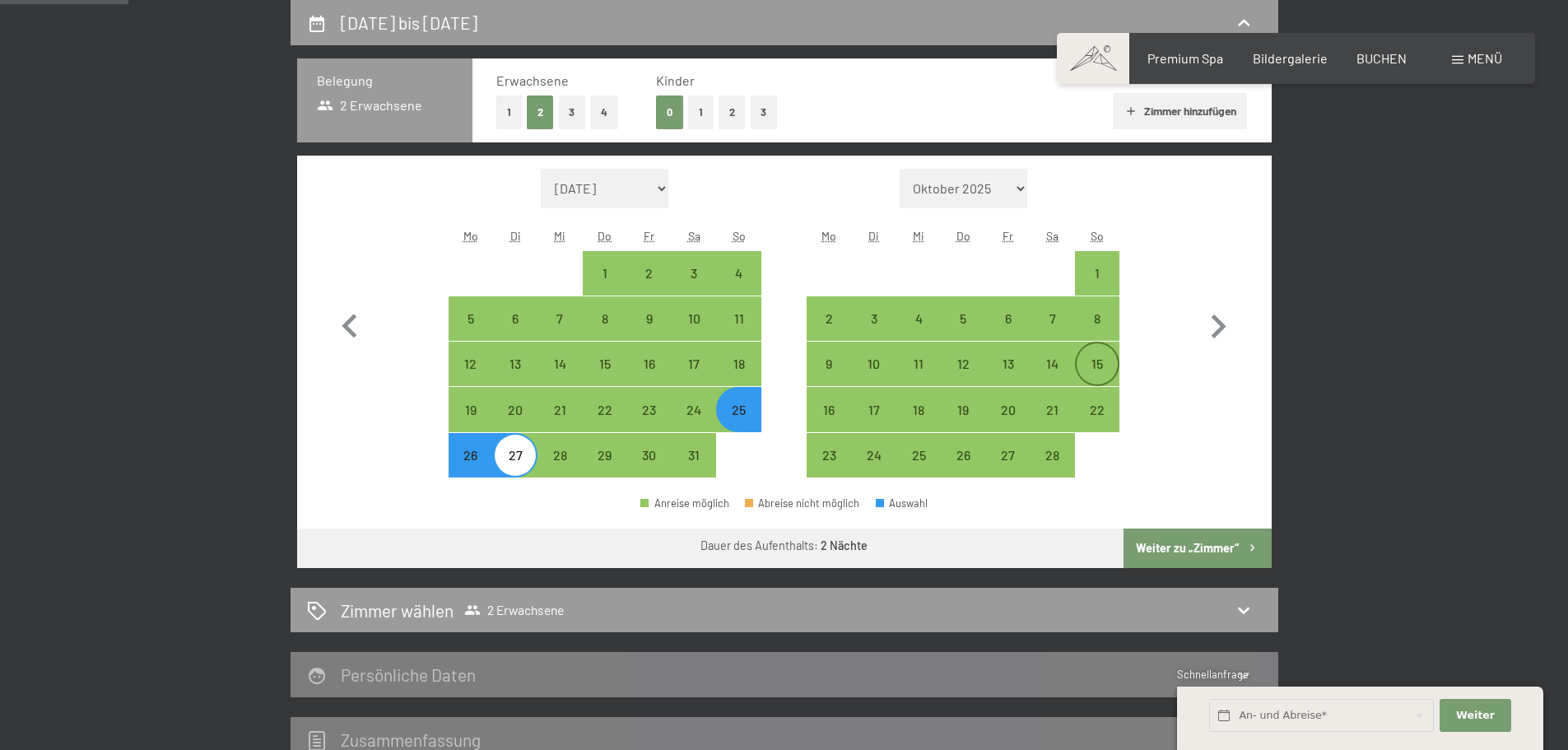
click at [1098, 369] on div "15" at bounding box center [1097, 378] width 41 height 41
select select "[DATE]"
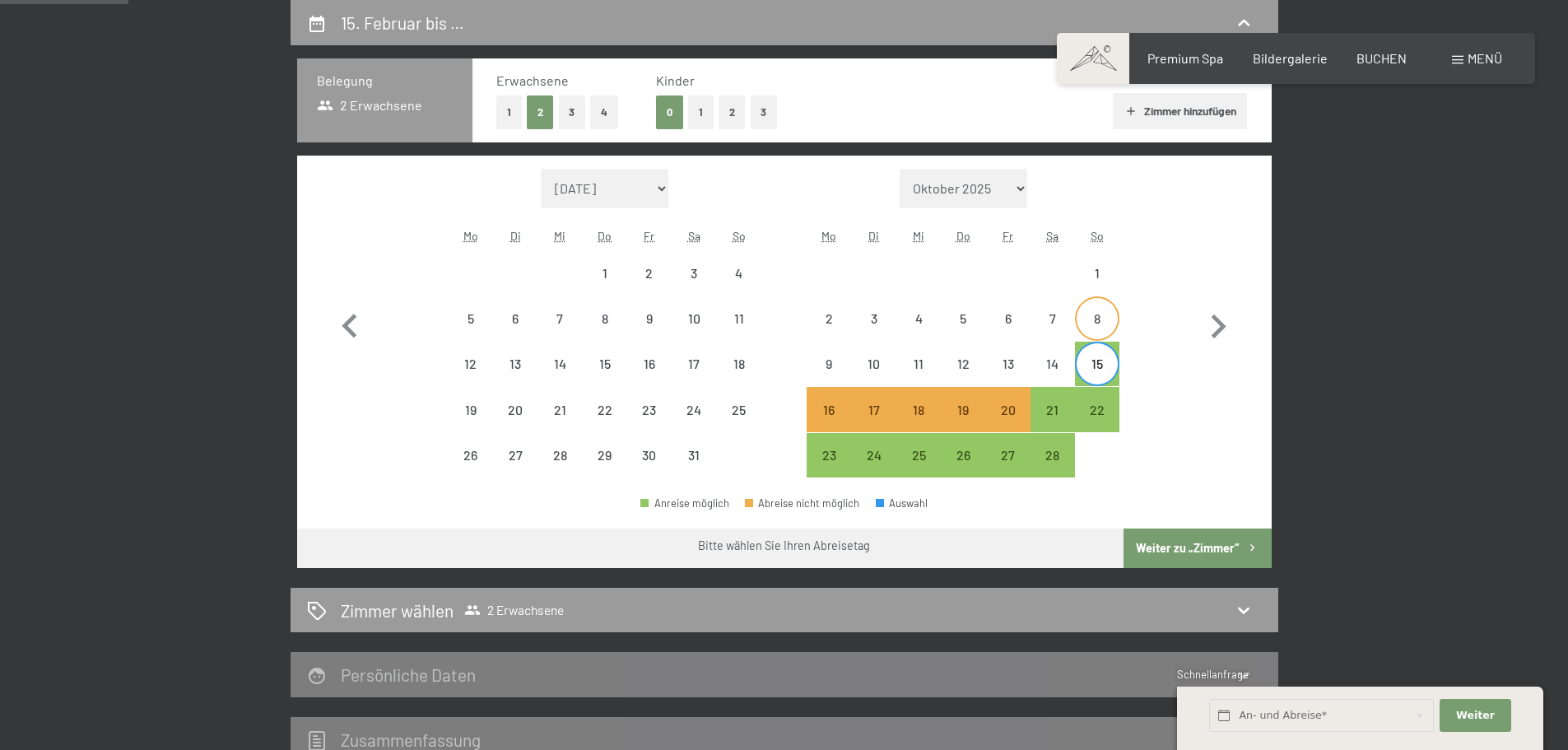
click at [1091, 336] on div "8" at bounding box center [1097, 333] width 41 height 41
select select "[DATE]"
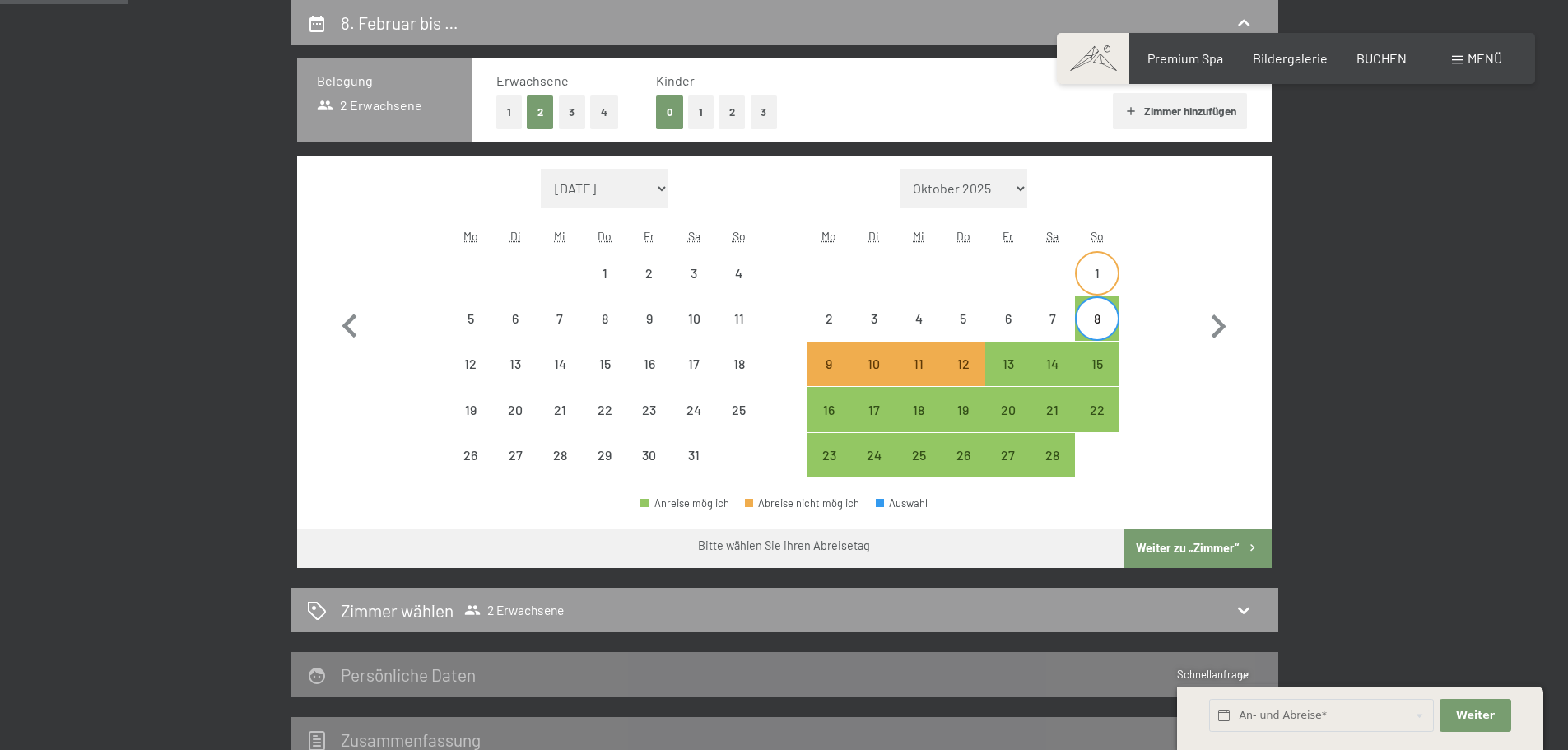
click at [1090, 291] on div "1" at bounding box center [1097, 287] width 41 height 41
select select "[DATE]"
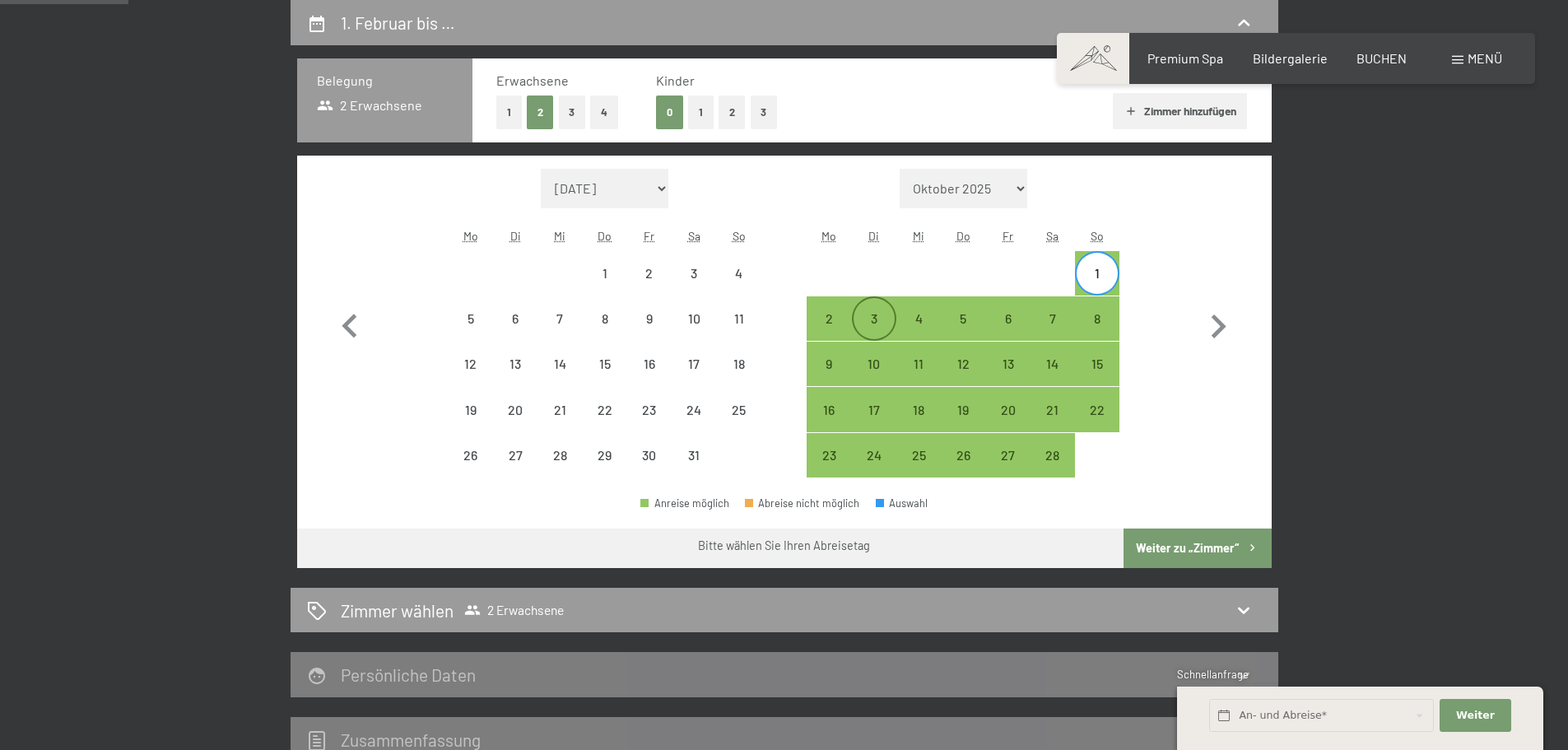
click at [886, 322] on div "3" at bounding box center [874, 333] width 41 height 41
select select "[DATE]"
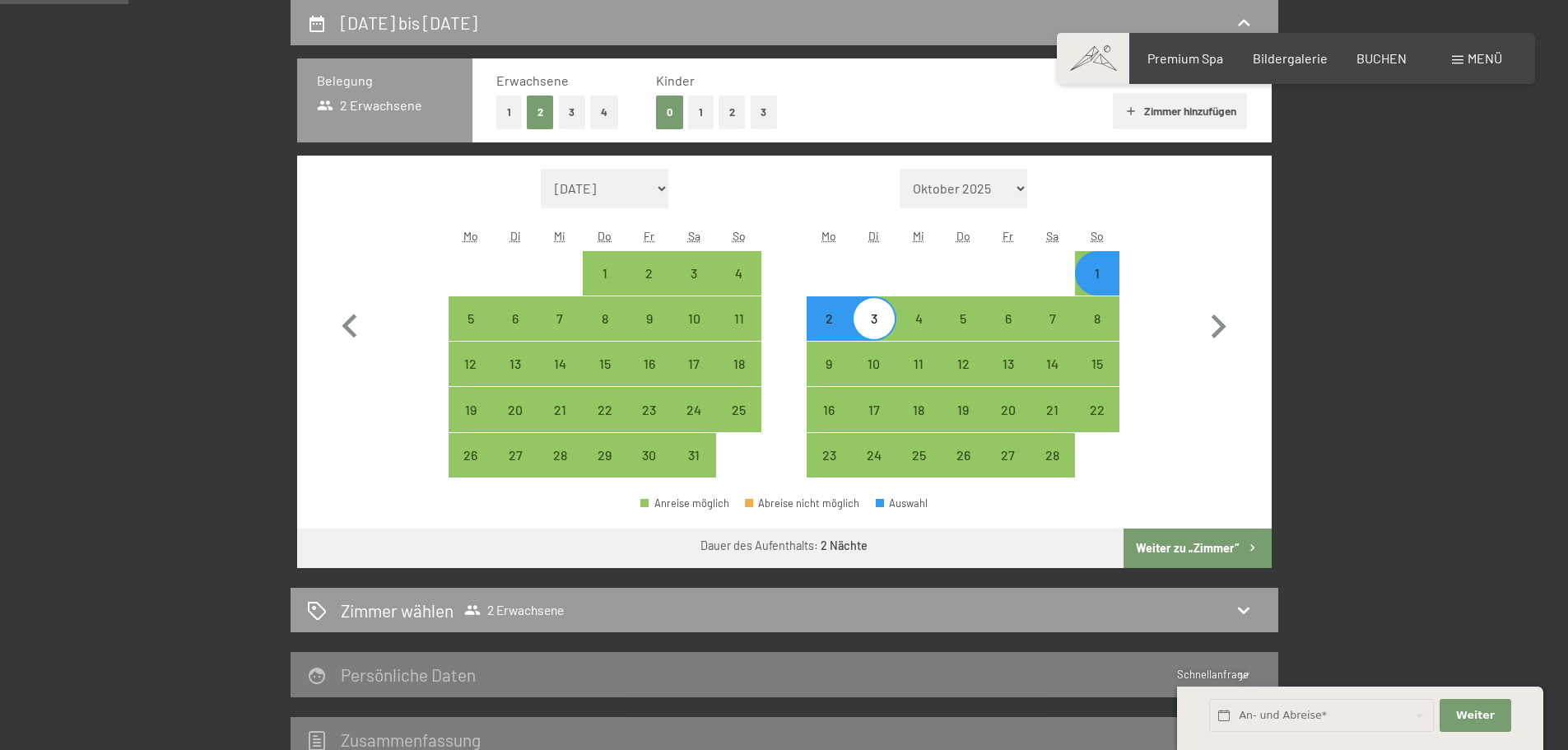
click at [1197, 536] on button "Weiter zu „Zimmer“" at bounding box center [1196, 548] width 147 height 40
select select "[DATE]"
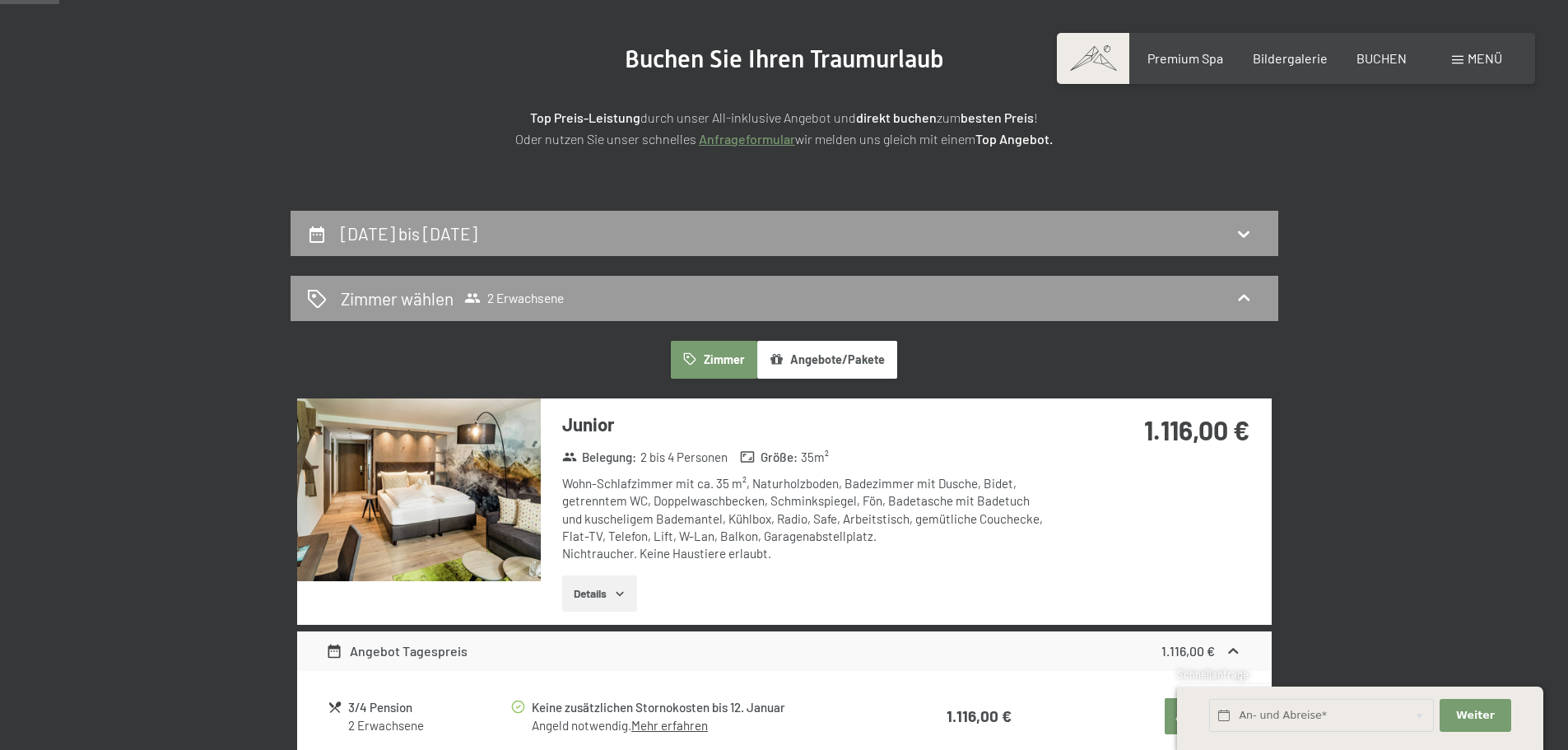
scroll to position [181, 0]
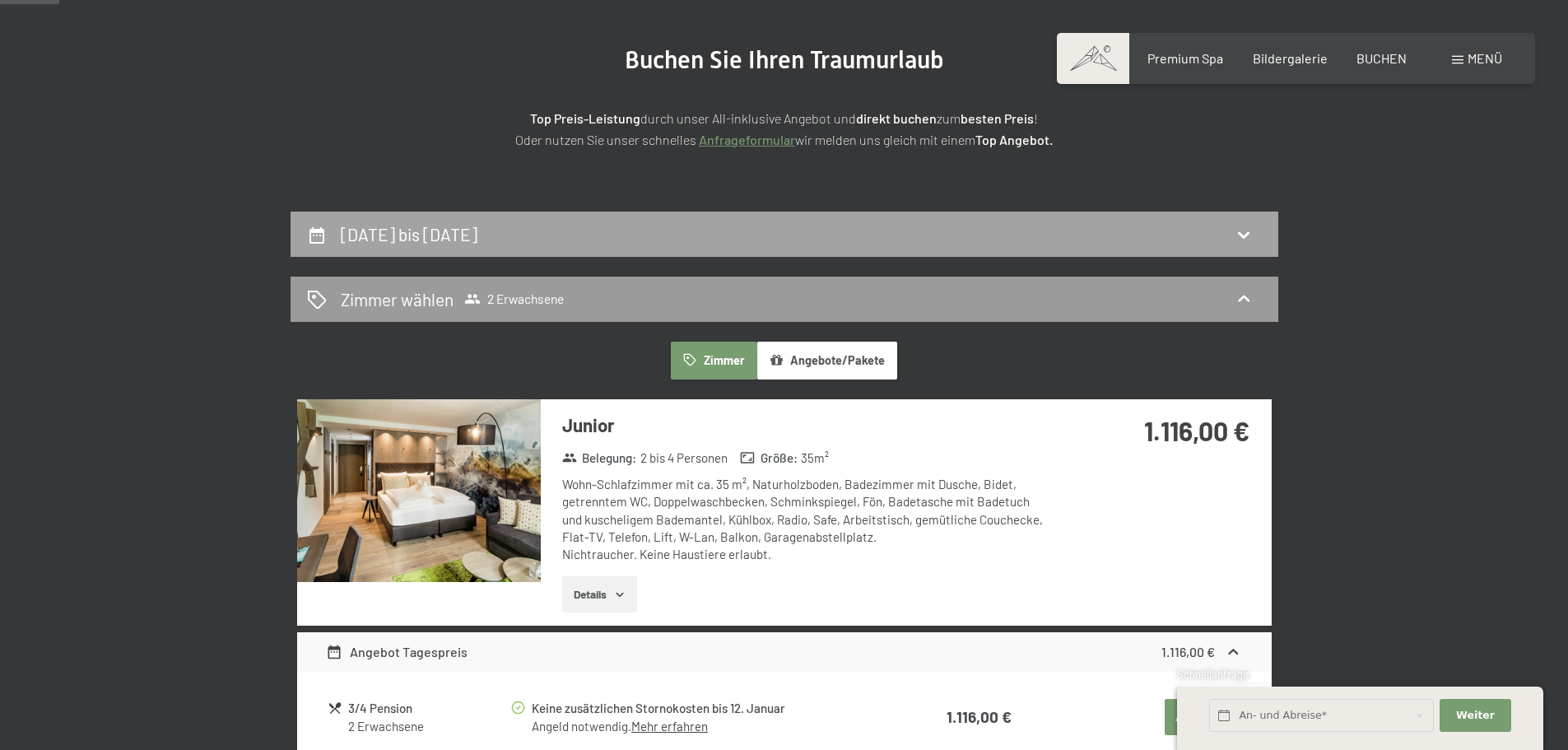
click at [1203, 247] on div "[DATE] bis [DATE]" at bounding box center [784, 234] width 988 height 46
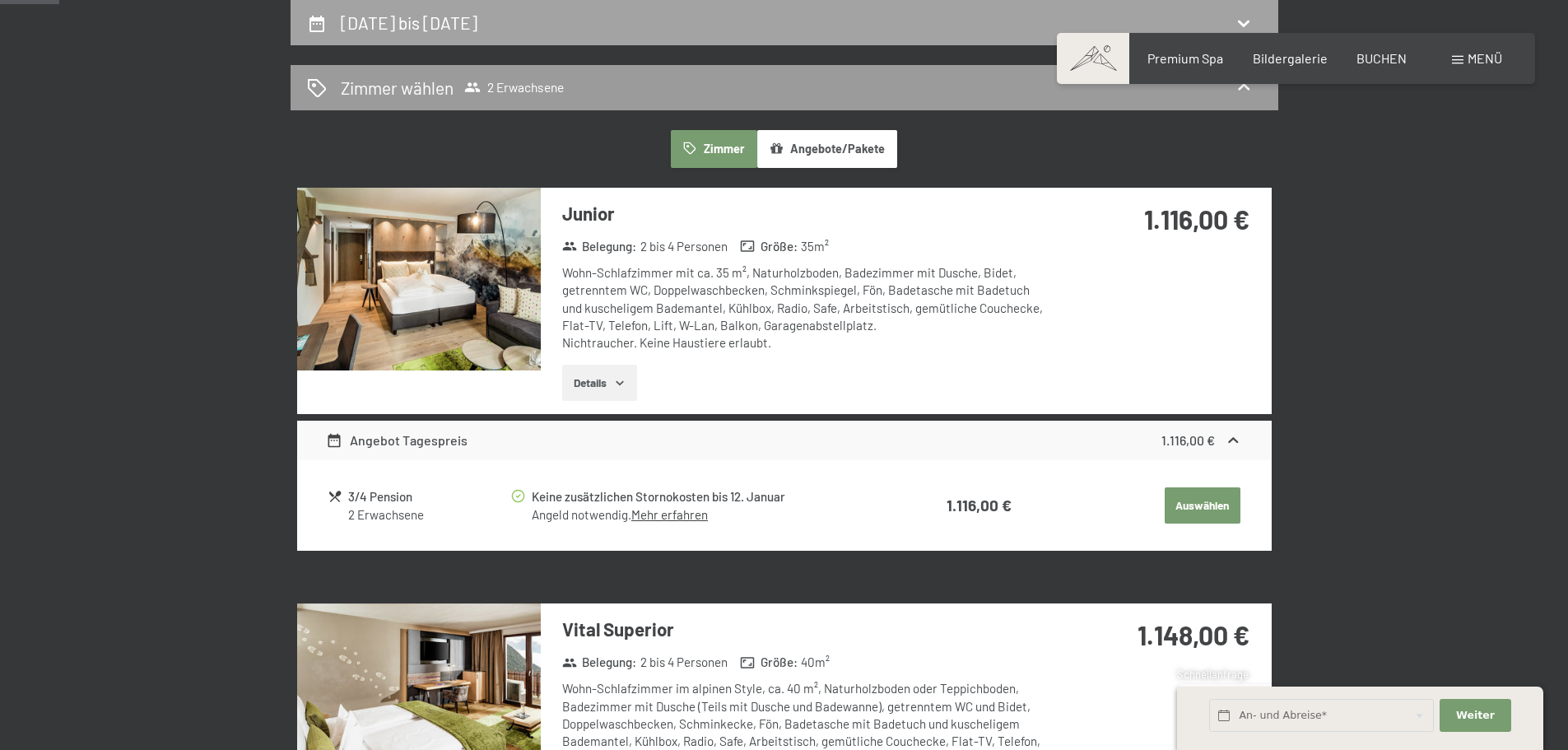
select select "[DATE]"
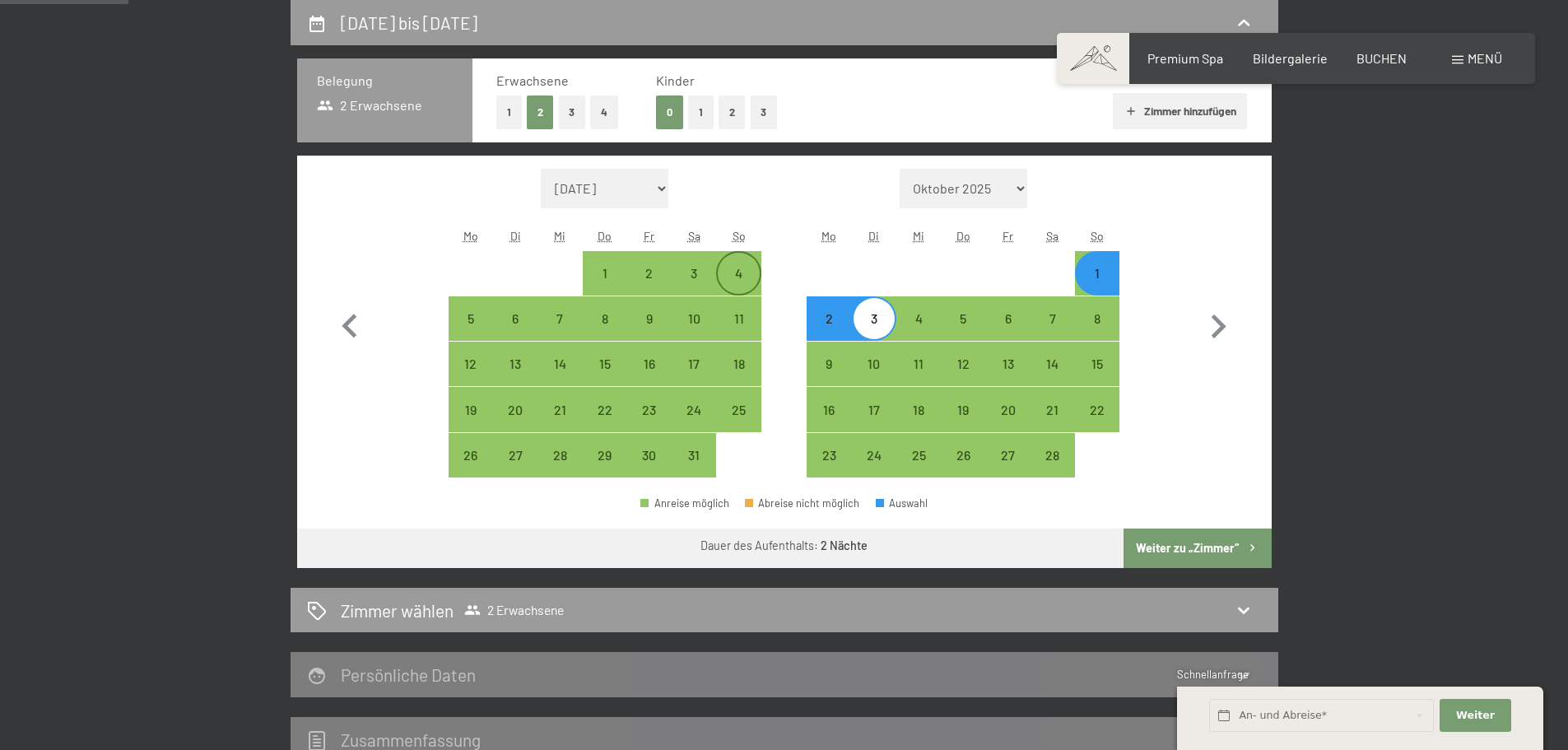
click at [735, 287] on div "4" at bounding box center [739, 287] width 41 height 41
select select "[DATE]"
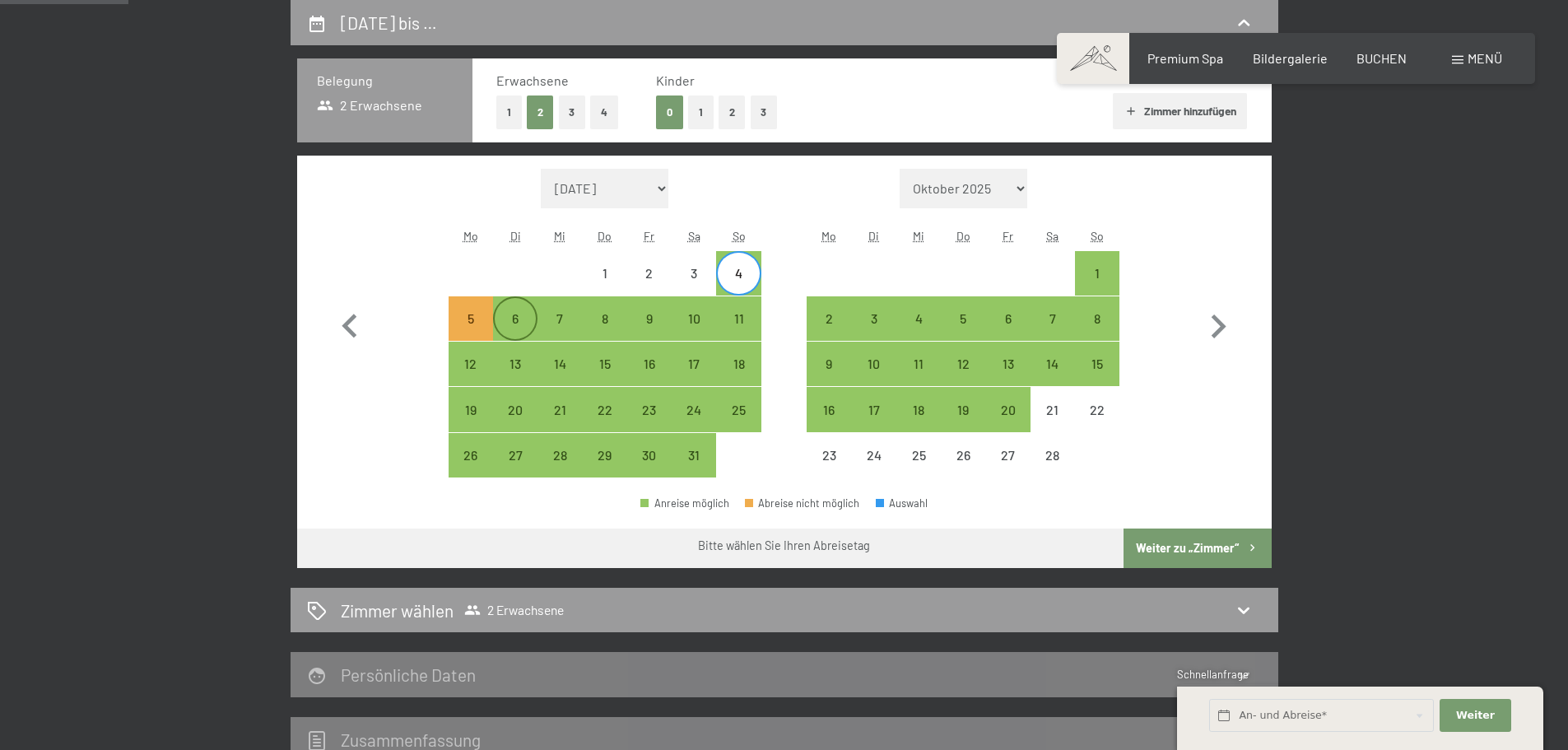
click at [508, 328] on div "6" at bounding box center [515, 333] width 41 height 41
select select "[DATE]"
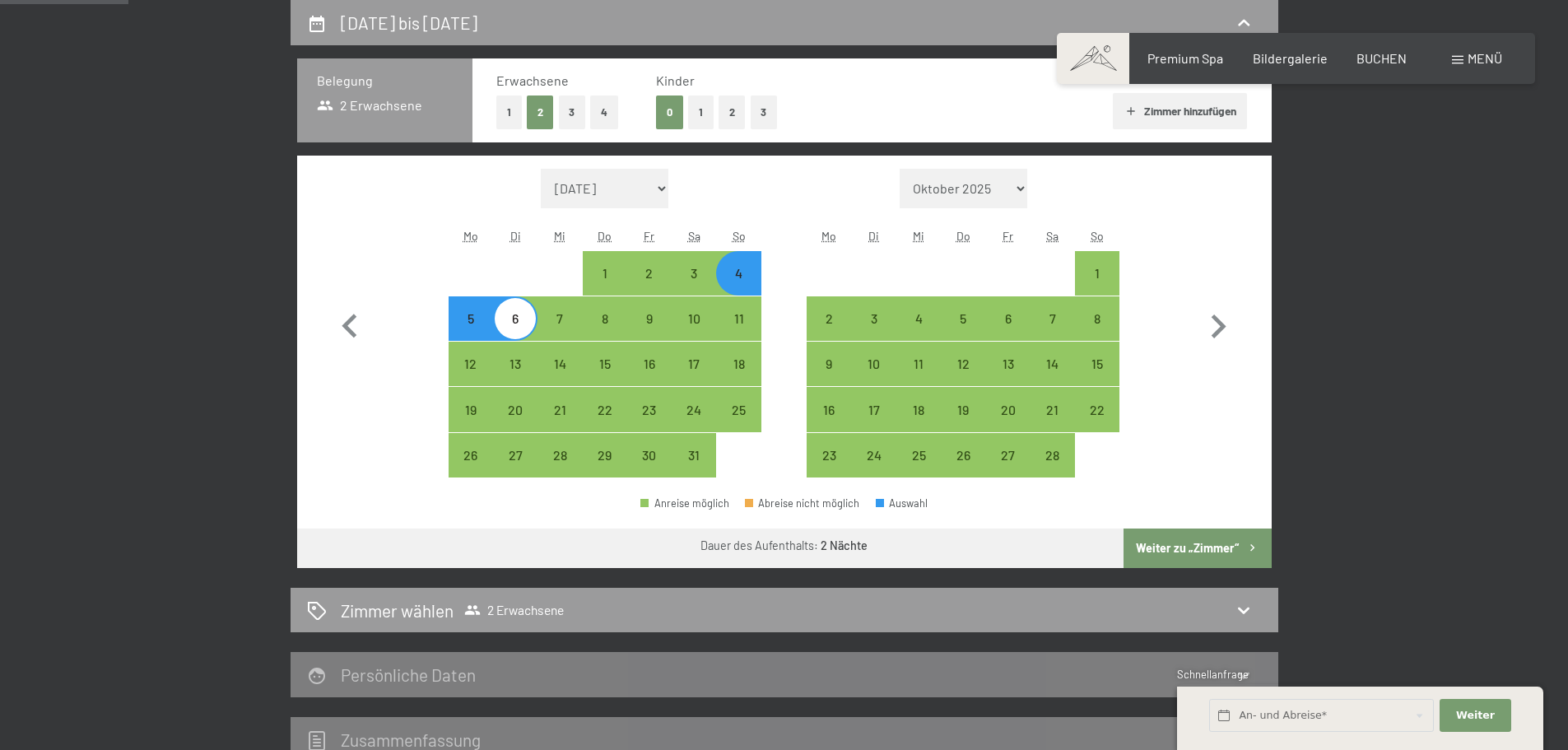
click at [1141, 548] on button "Weiter zu „Zimmer“" at bounding box center [1196, 548] width 147 height 40
select select "[DATE]"
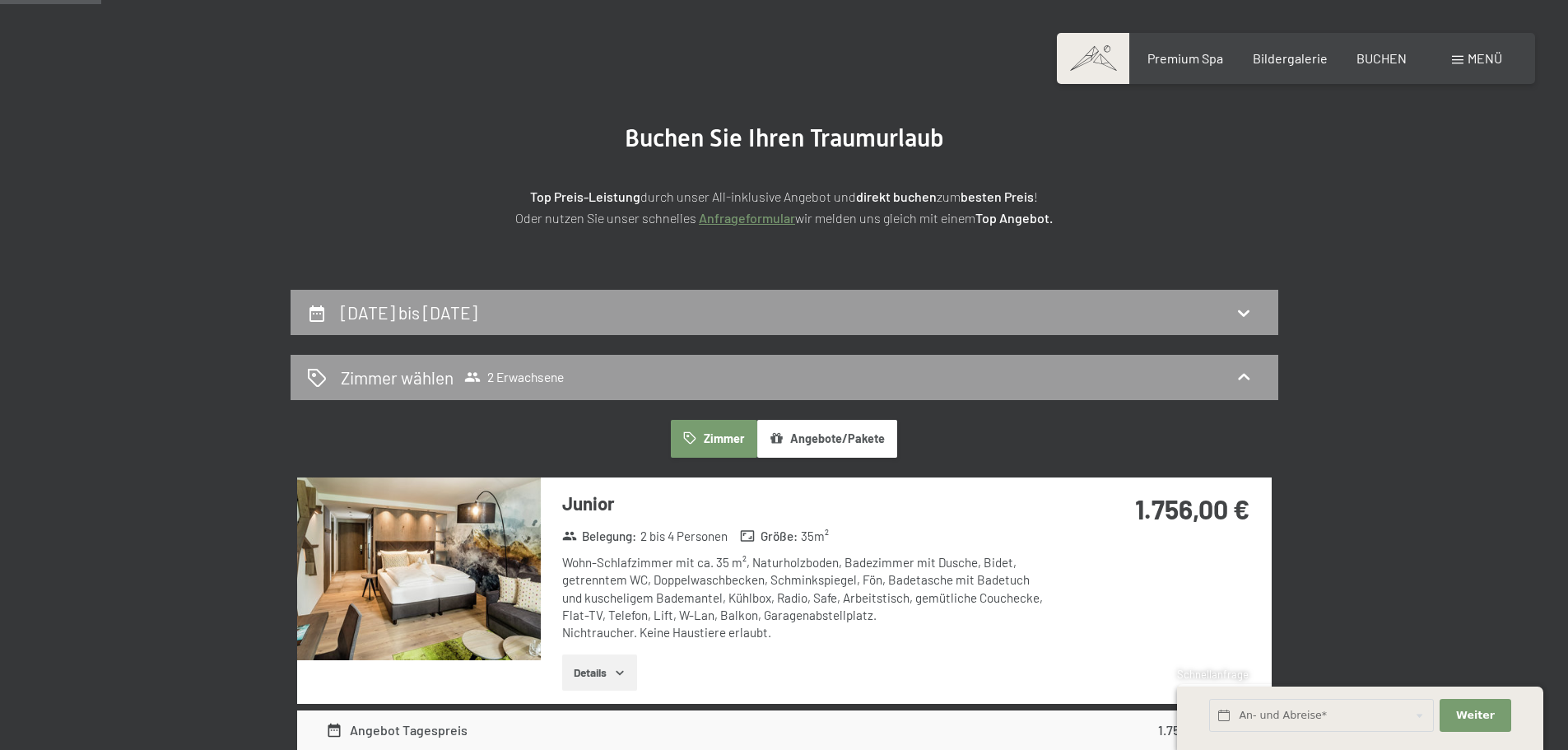
scroll to position [102, 0]
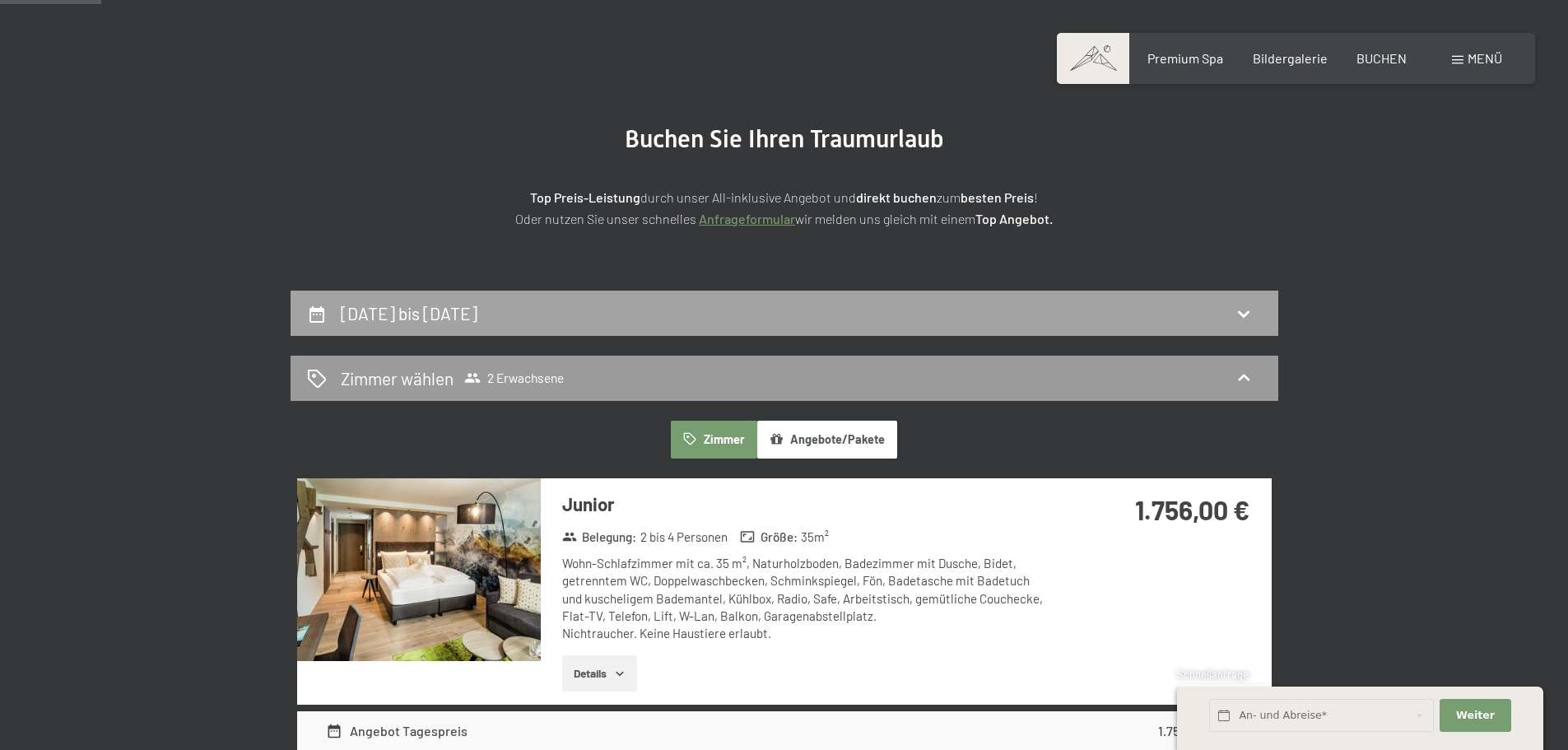
click at [1050, 299] on div "[DATE] bis [DATE]" at bounding box center [784, 313] width 988 height 46
select select "[DATE]"
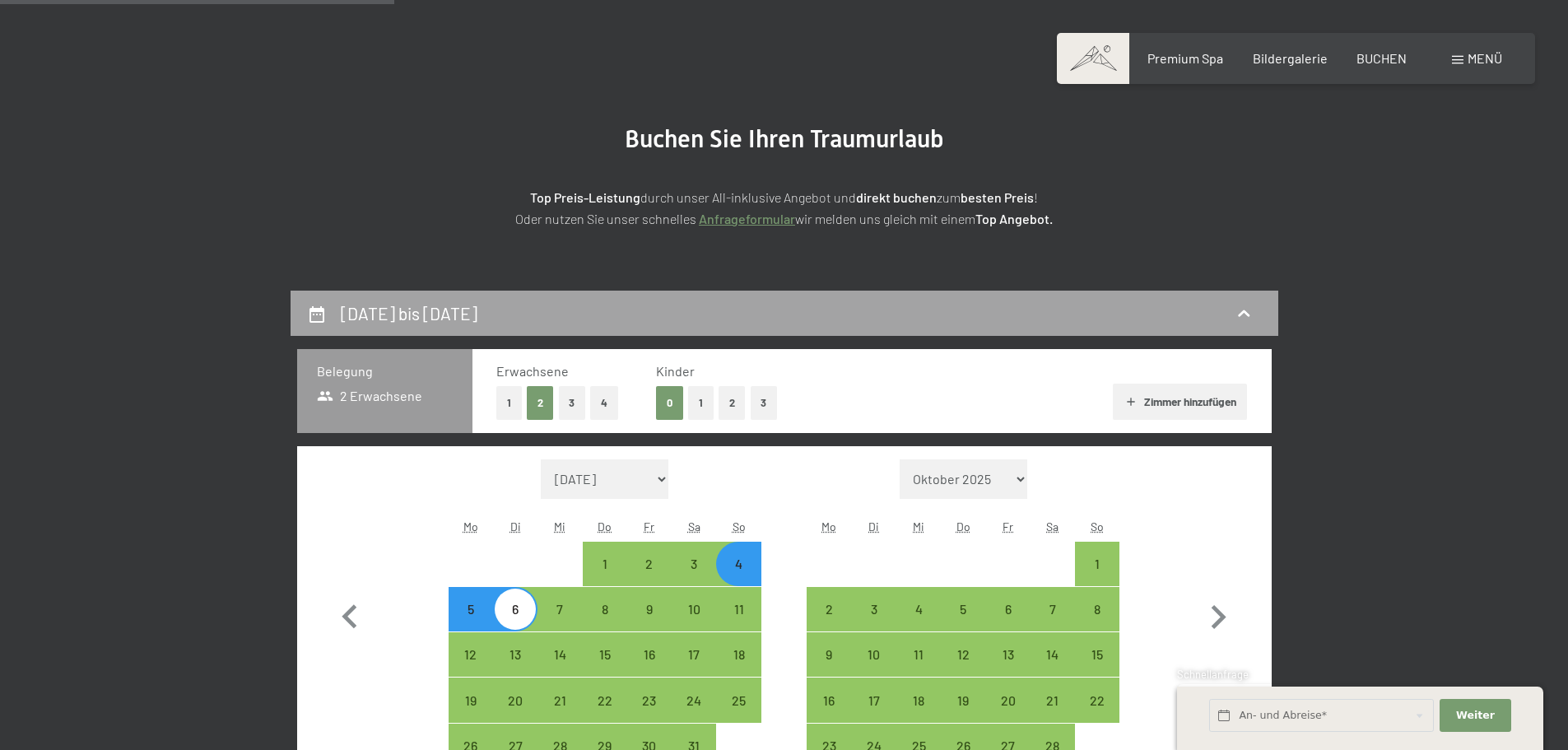
scroll to position [393, 0]
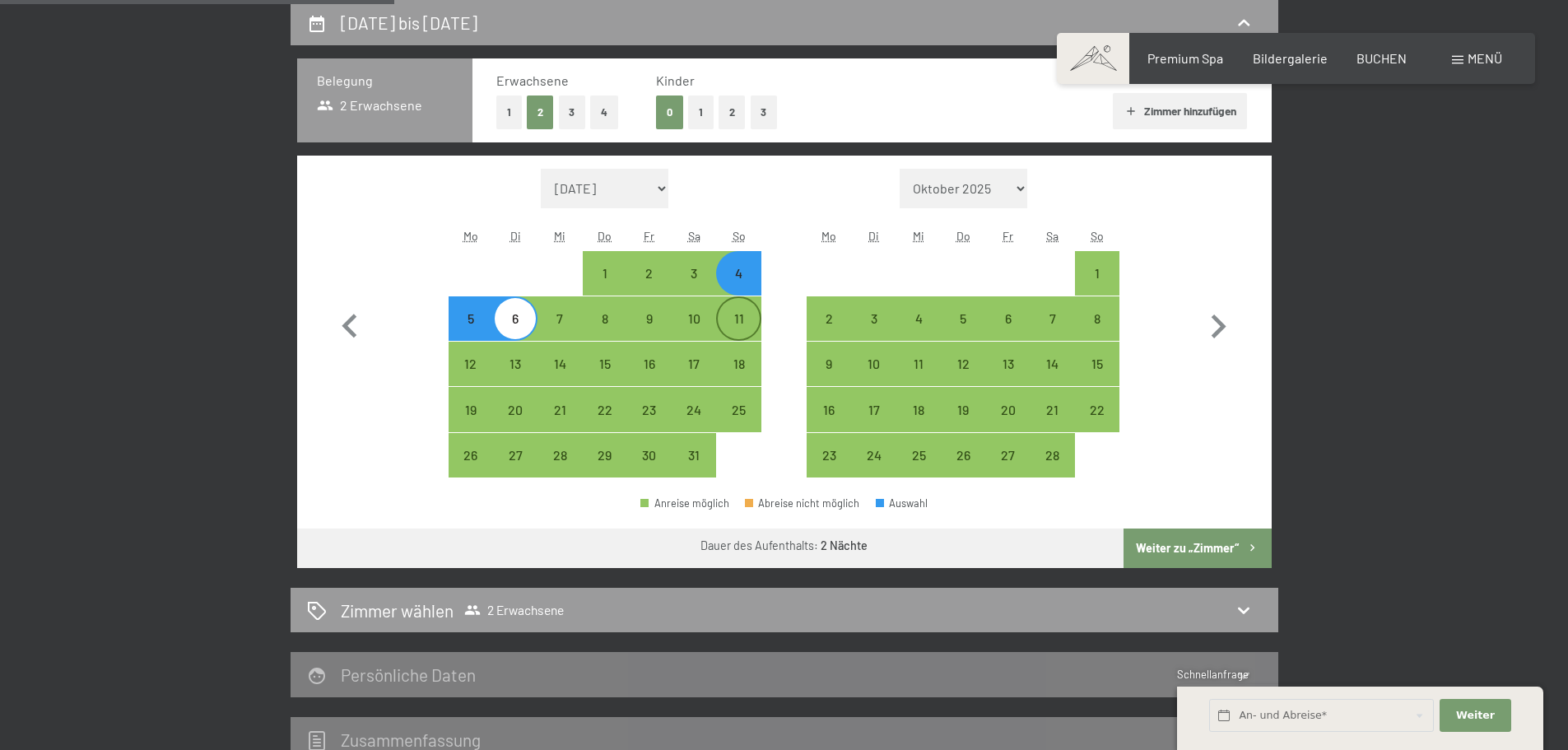
click at [730, 325] on div "11" at bounding box center [739, 333] width 41 height 41
select select "[DATE]"
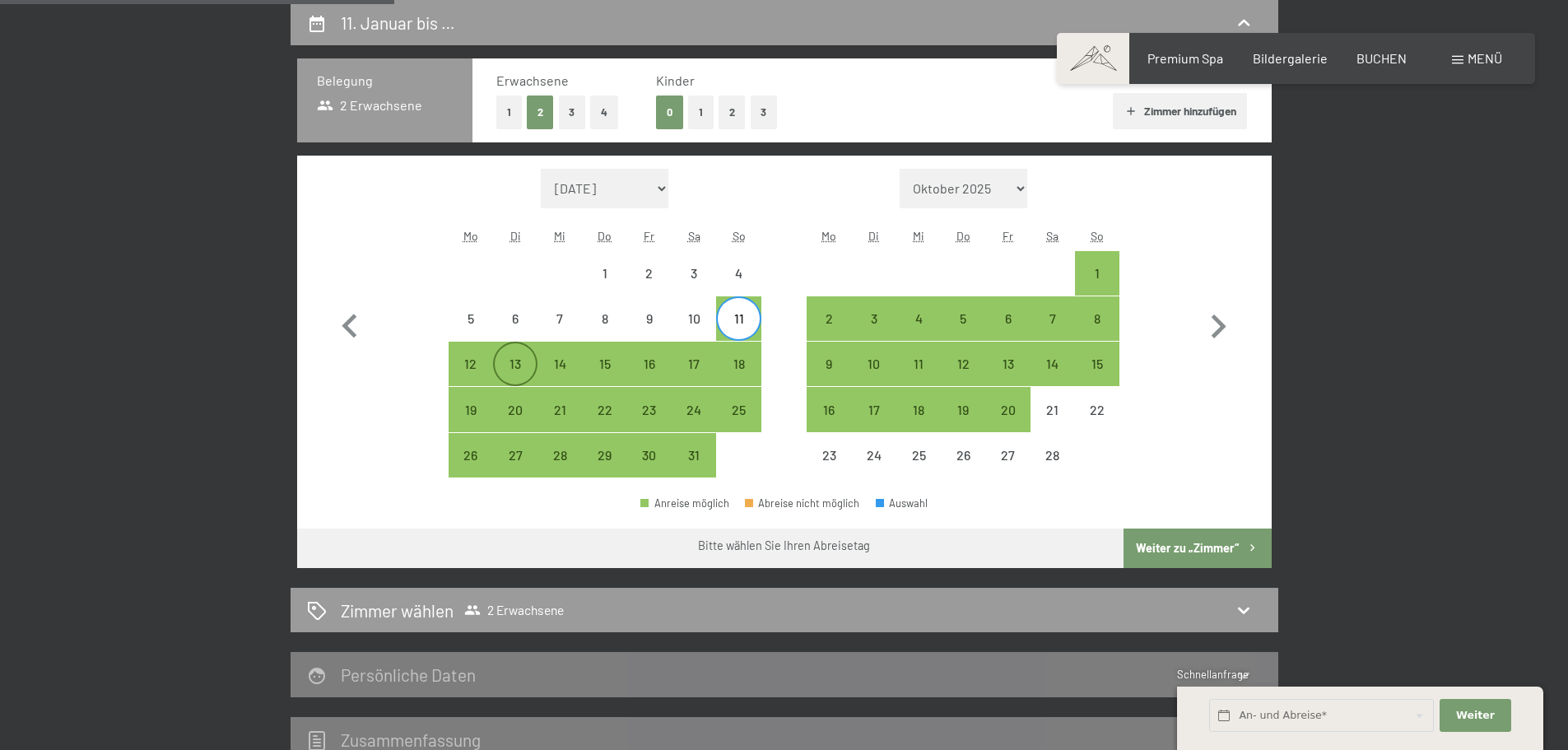
click at [516, 361] on div "13" at bounding box center [515, 378] width 41 height 41
select select "[DATE]"
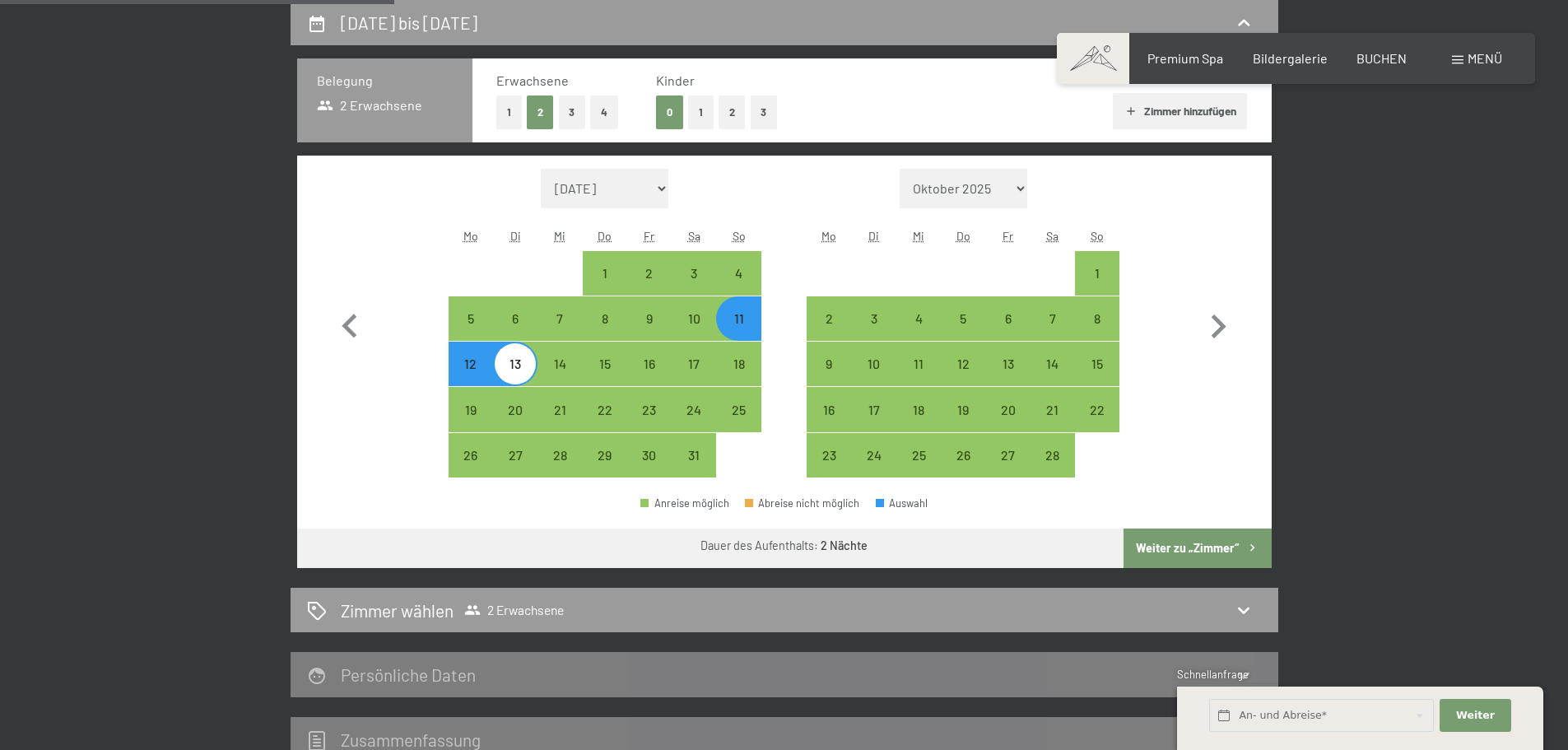
click at [1125, 554] on div "Dauer des Aufenthalts: 2 Nächte" at bounding box center [784, 546] width 975 height 35
click at [1193, 559] on button "Weiter zu „Zimmer“" at bounding box center [1196, 548] width 147 height 40
select select "[DATE]"
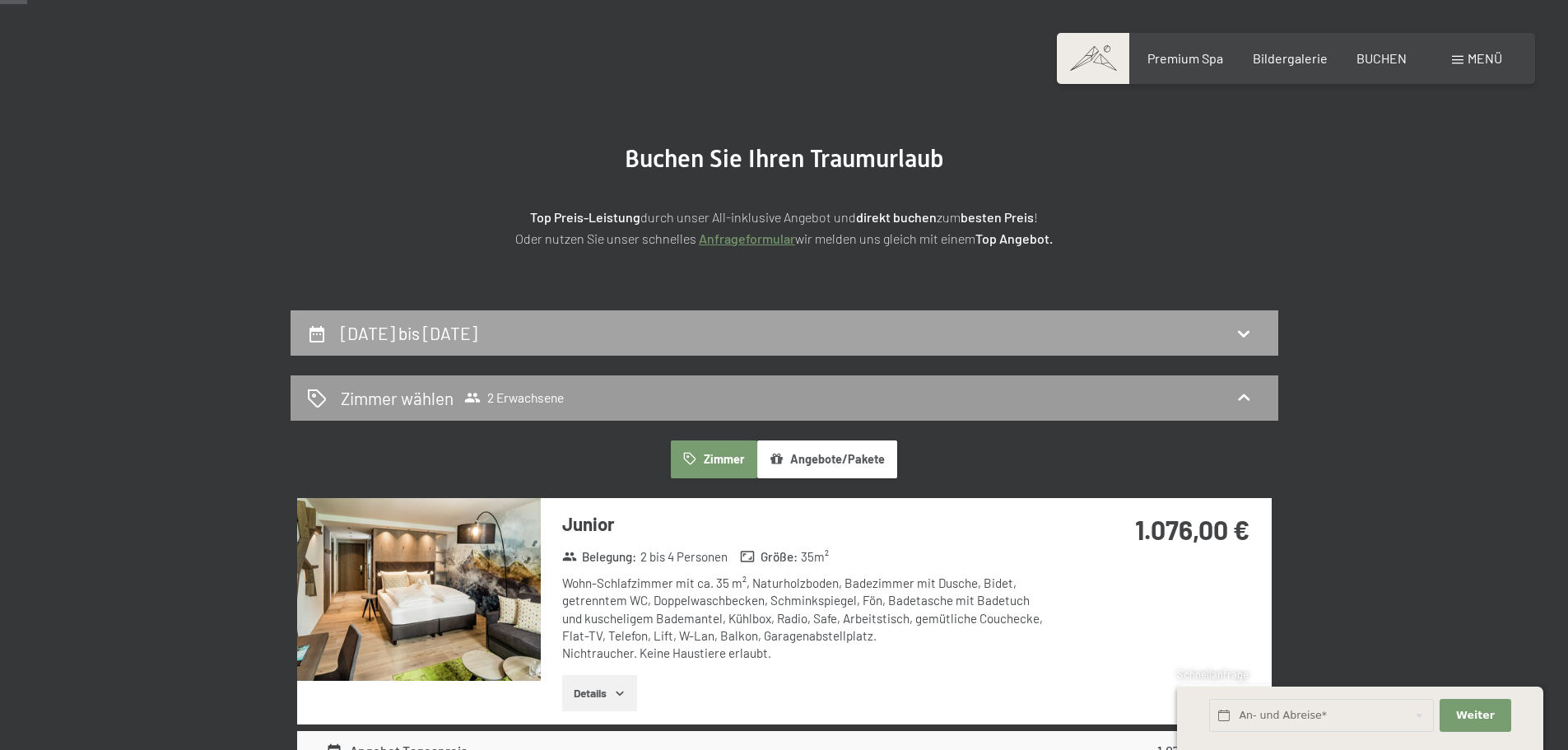
click at [1110, 337] on div "[DATE] bis [DATE]" at bounding box center [784, 333] width 955 height 24
select select "[DATE]"
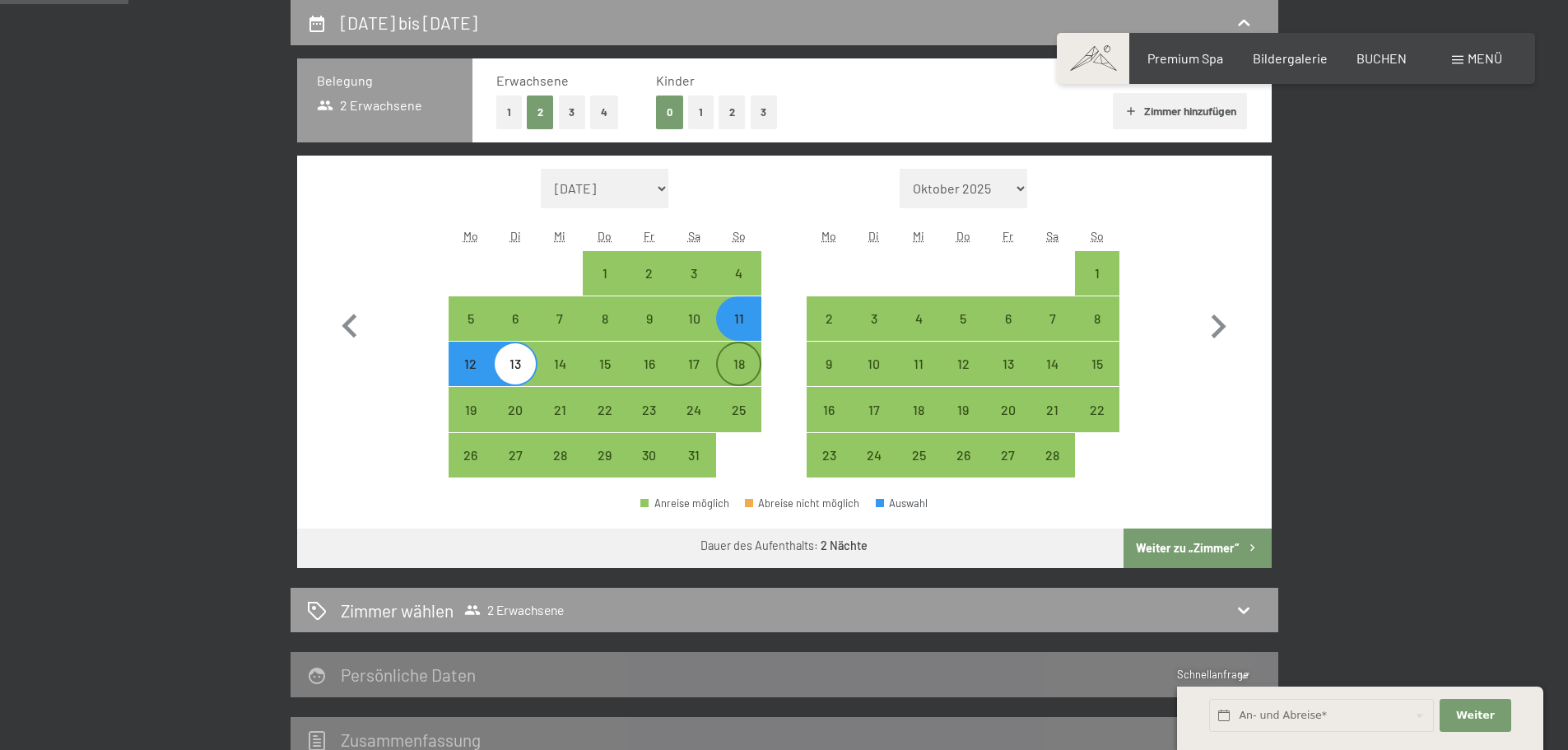
click at [746, 357] on div "18" at bounding box center [739, 378] width 41 height 41
select select "[DATE]"
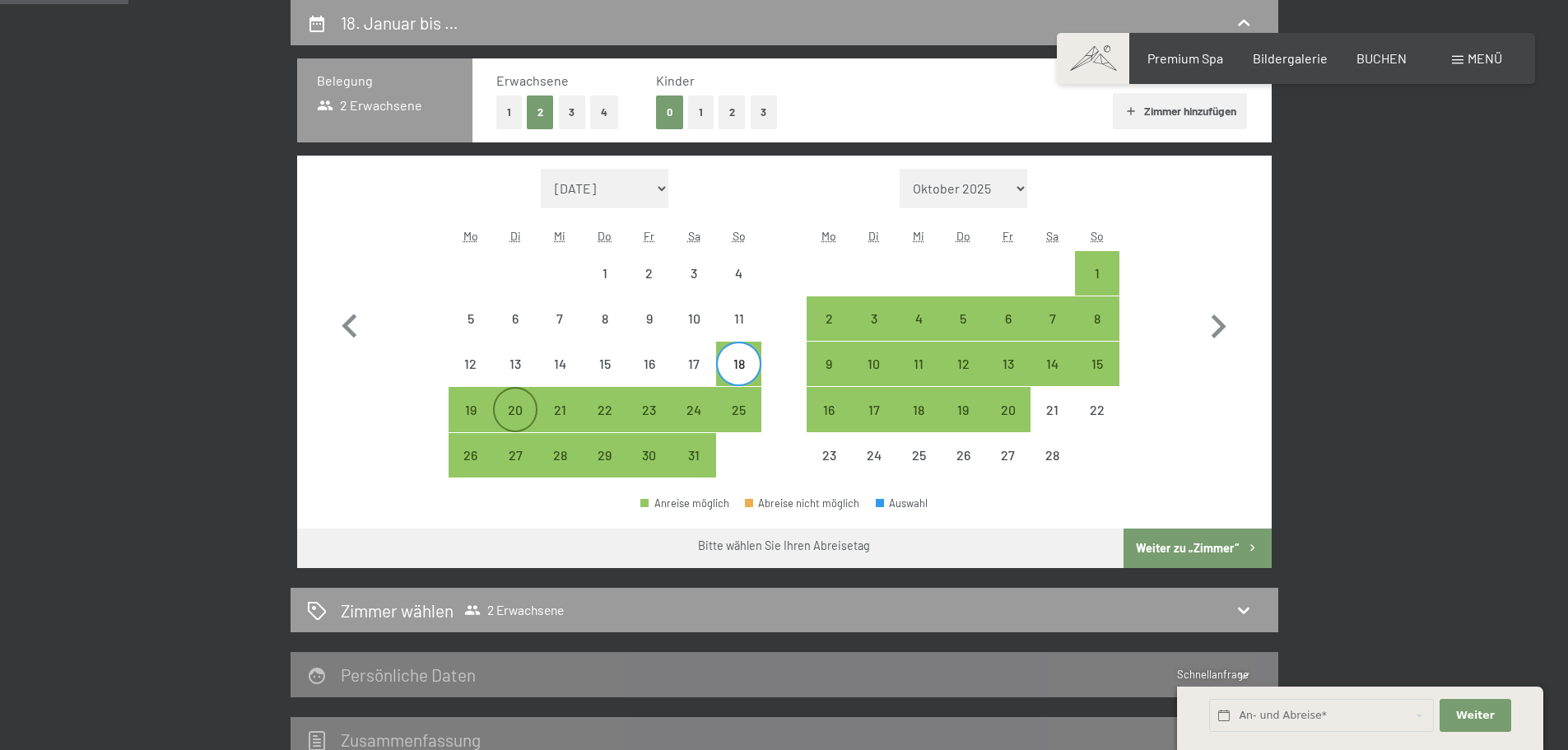
click at [506, 395] on div "20" at bounding box center [515, 409] width 41 height 41
select select "[DATE]"
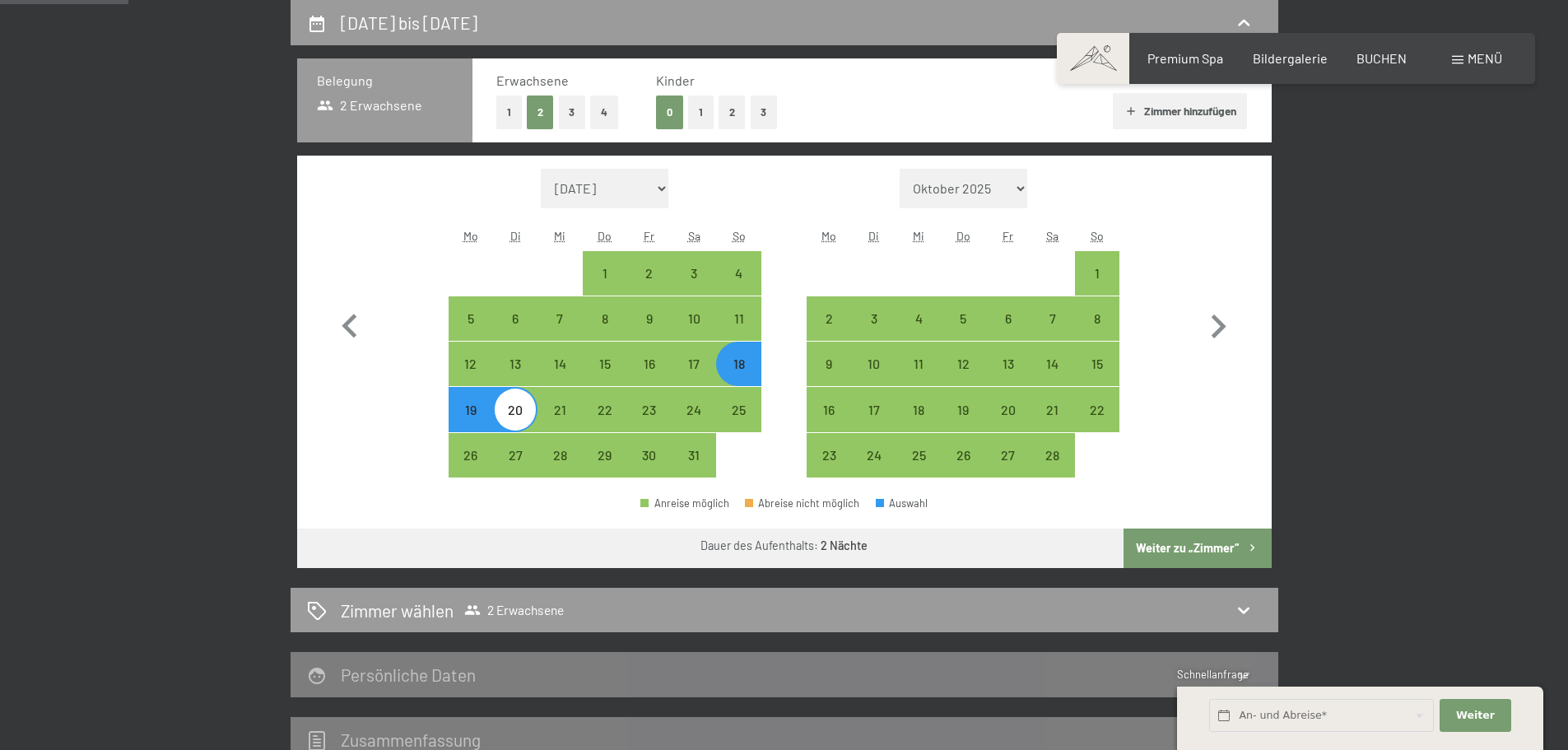
click at [1141, 539] on button "Weiter zu „Zimmer“" at bounding box center [1196, 548] width 147 height 40
select select "[DATE]"
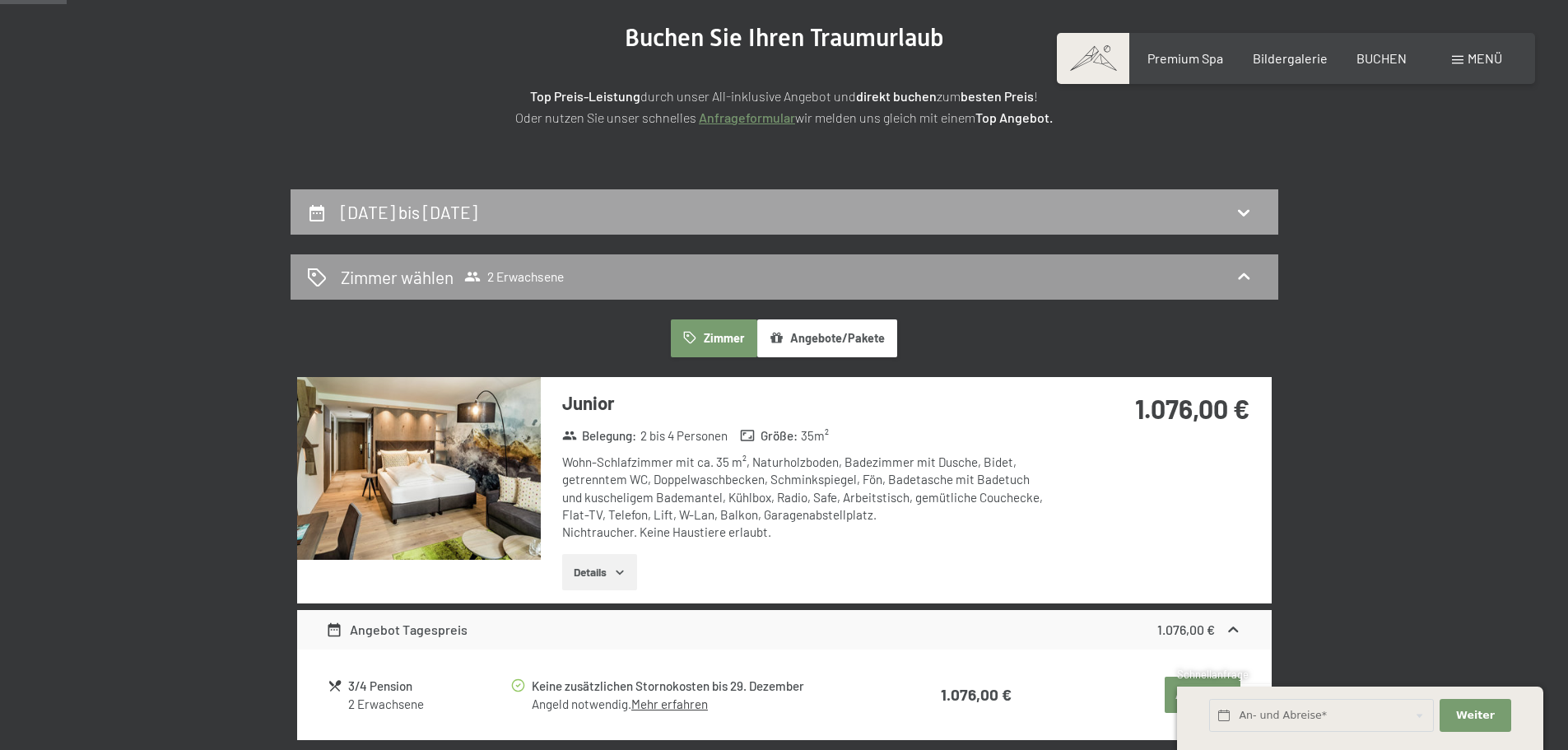
click at [1153, 210] on div "[DATE] bis [DATE]" at bounding box center [784, 212] width 955 height 24
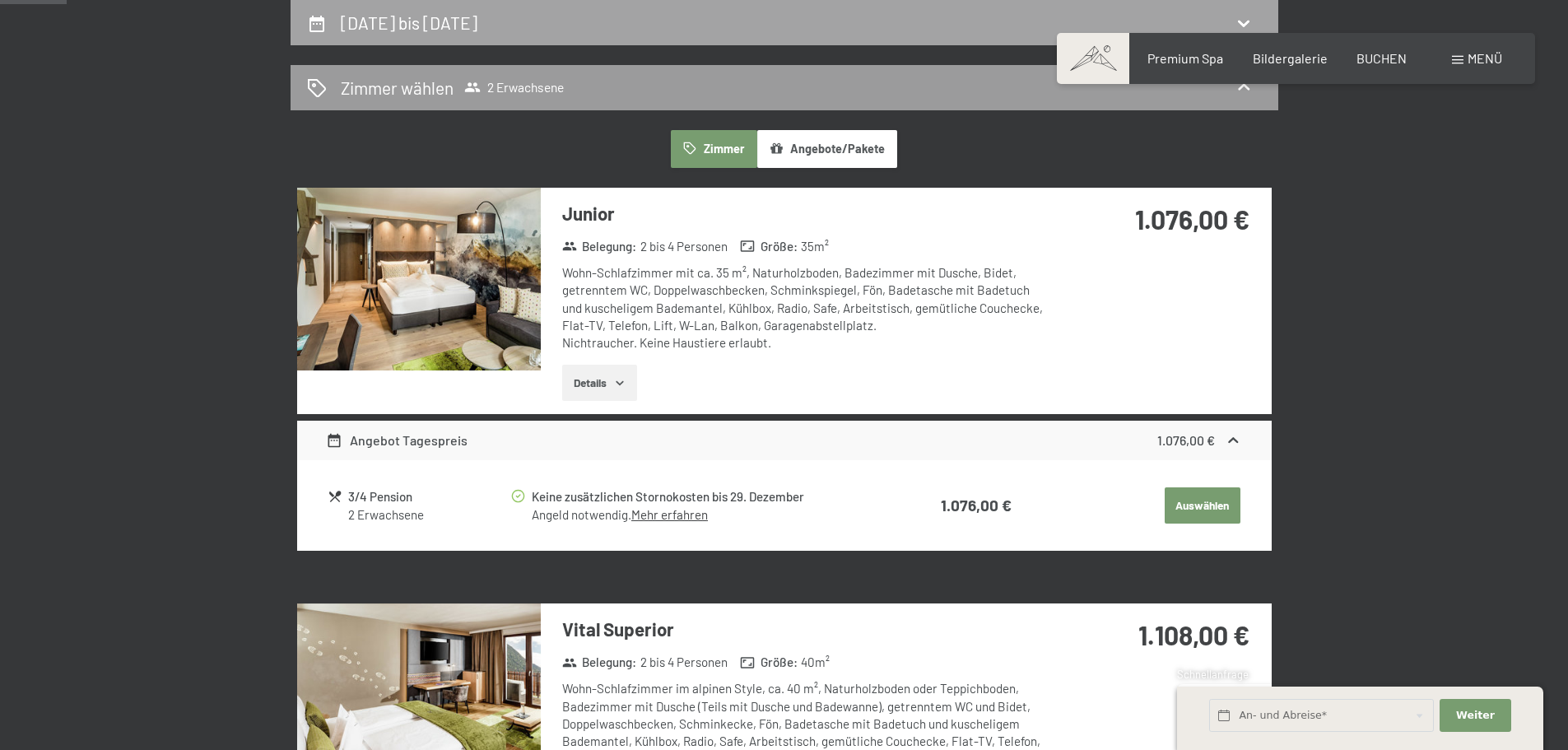
select select "[DATE]"
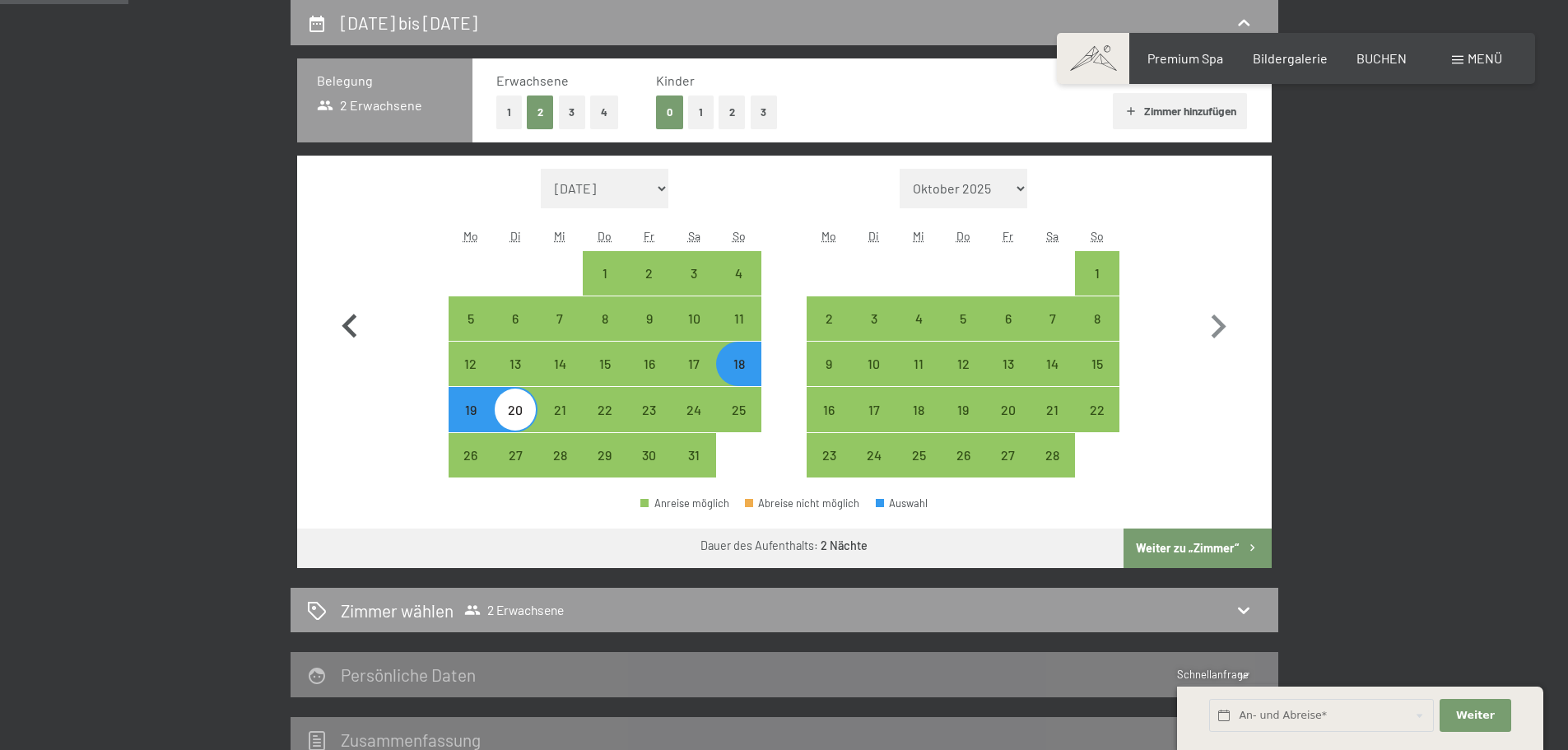
click at [355, 315] on icon "button" at bounding box center [349, 326] width 47 height 47
select select "[DATE]"
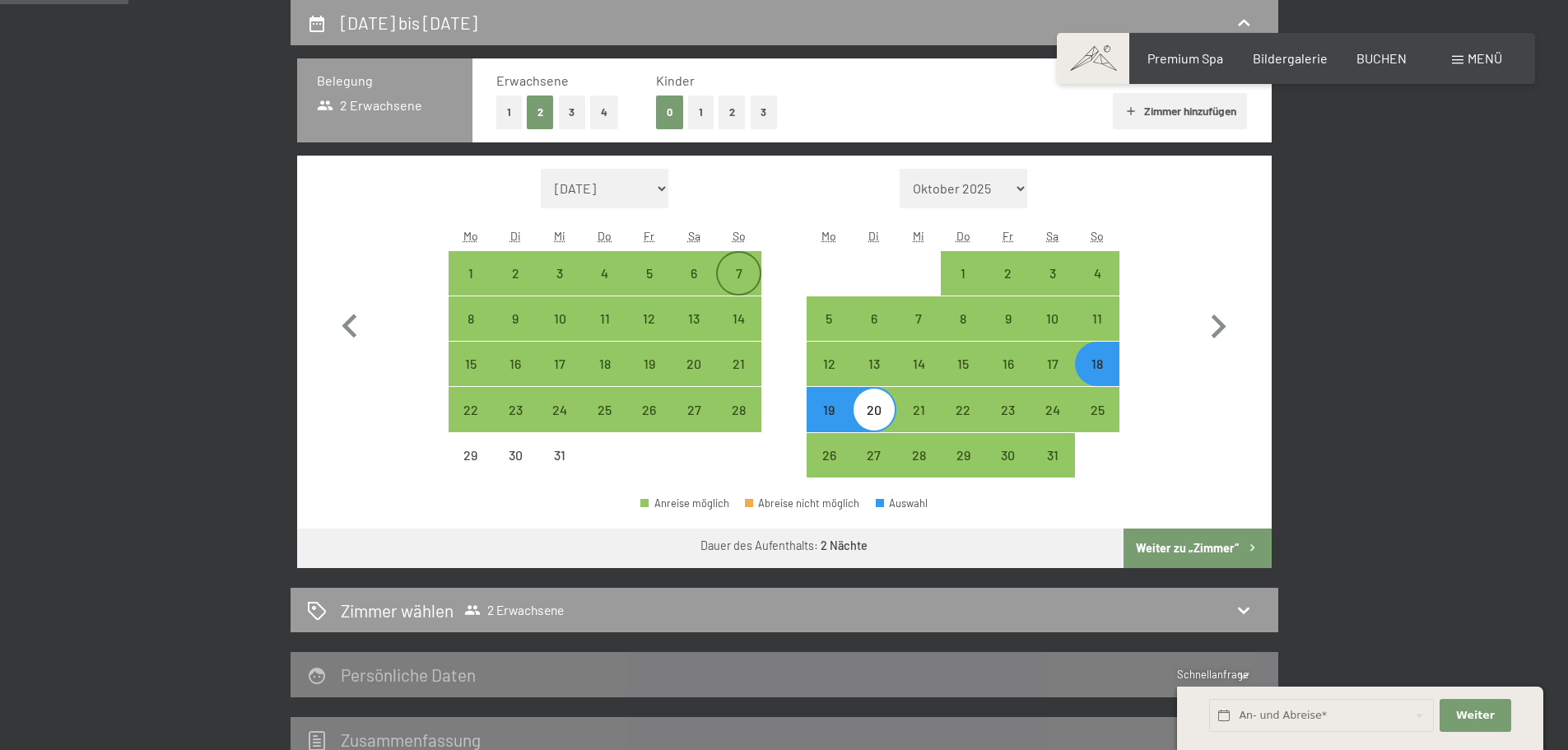
click at [725, 262] on div "7" at bounding box center [739, 273] width 41 height 41
select select "[DATE]"
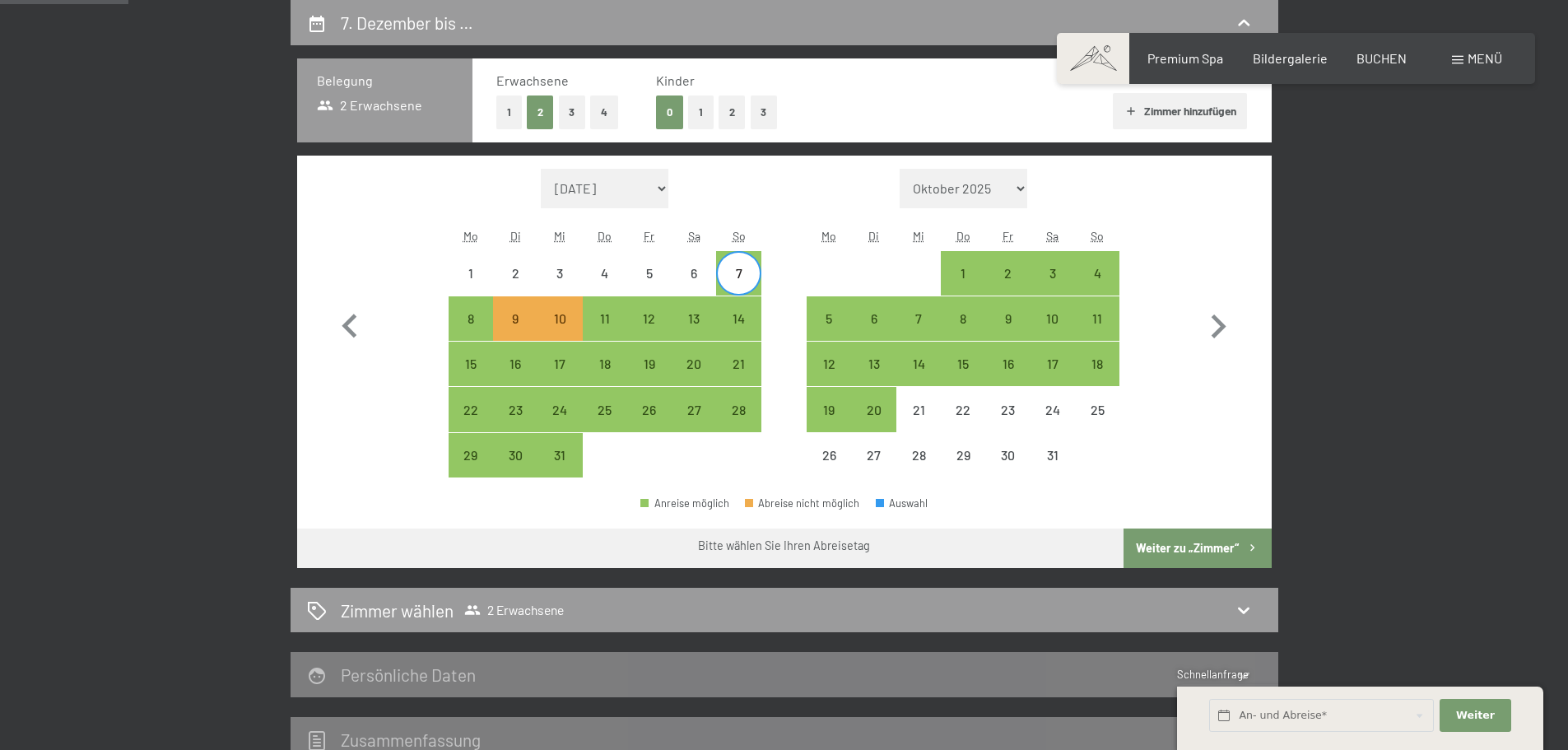
click at [747, 272] on div "7" at bounding box center [739, 287] width 41 height 41
select select "[DATE]"
